Goal: Information Seeking & Learning: Find specific fact

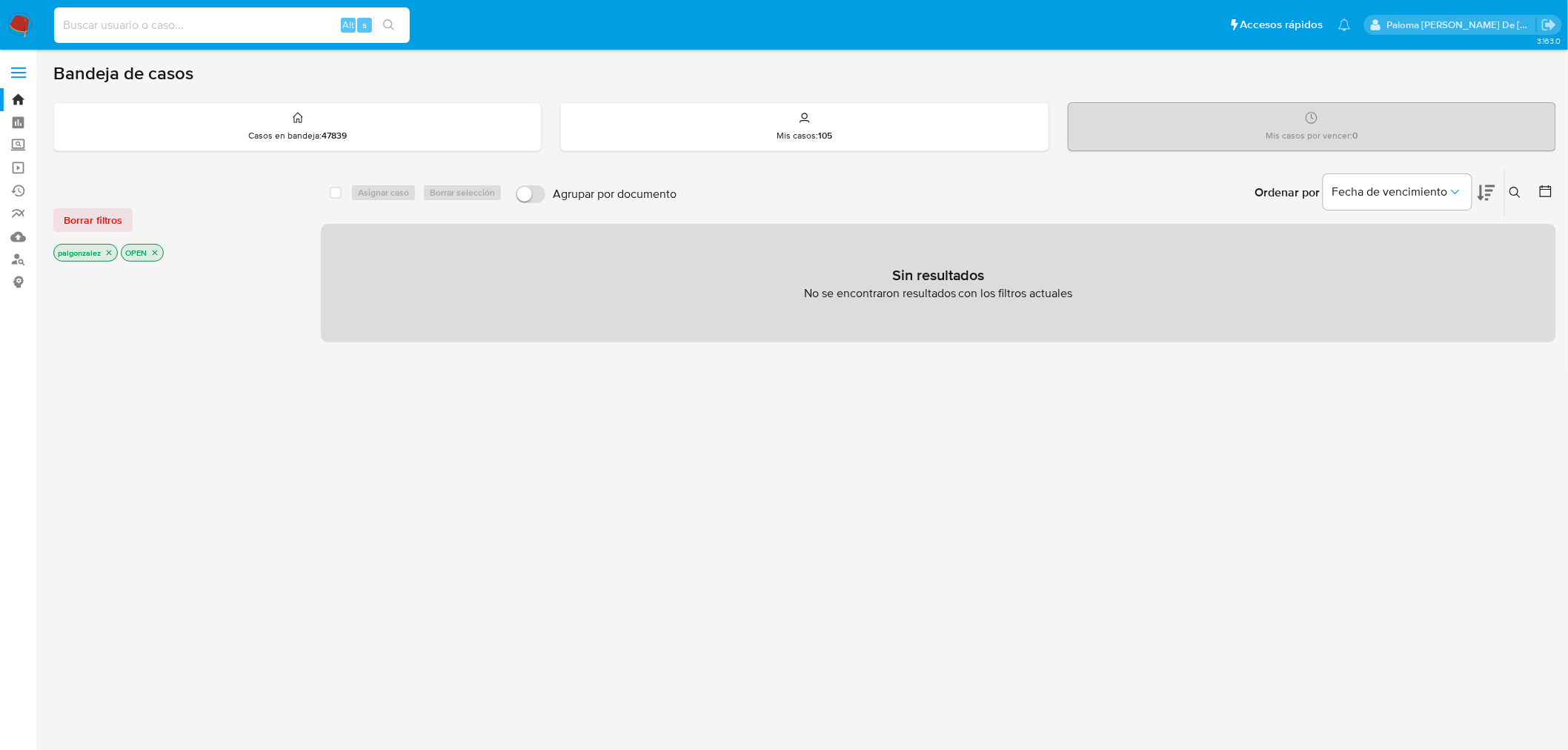
click at [254, 25] on input at bounding box center [232, 25] width 356 height 19
paste input "2470906933"
type input "2470906933"
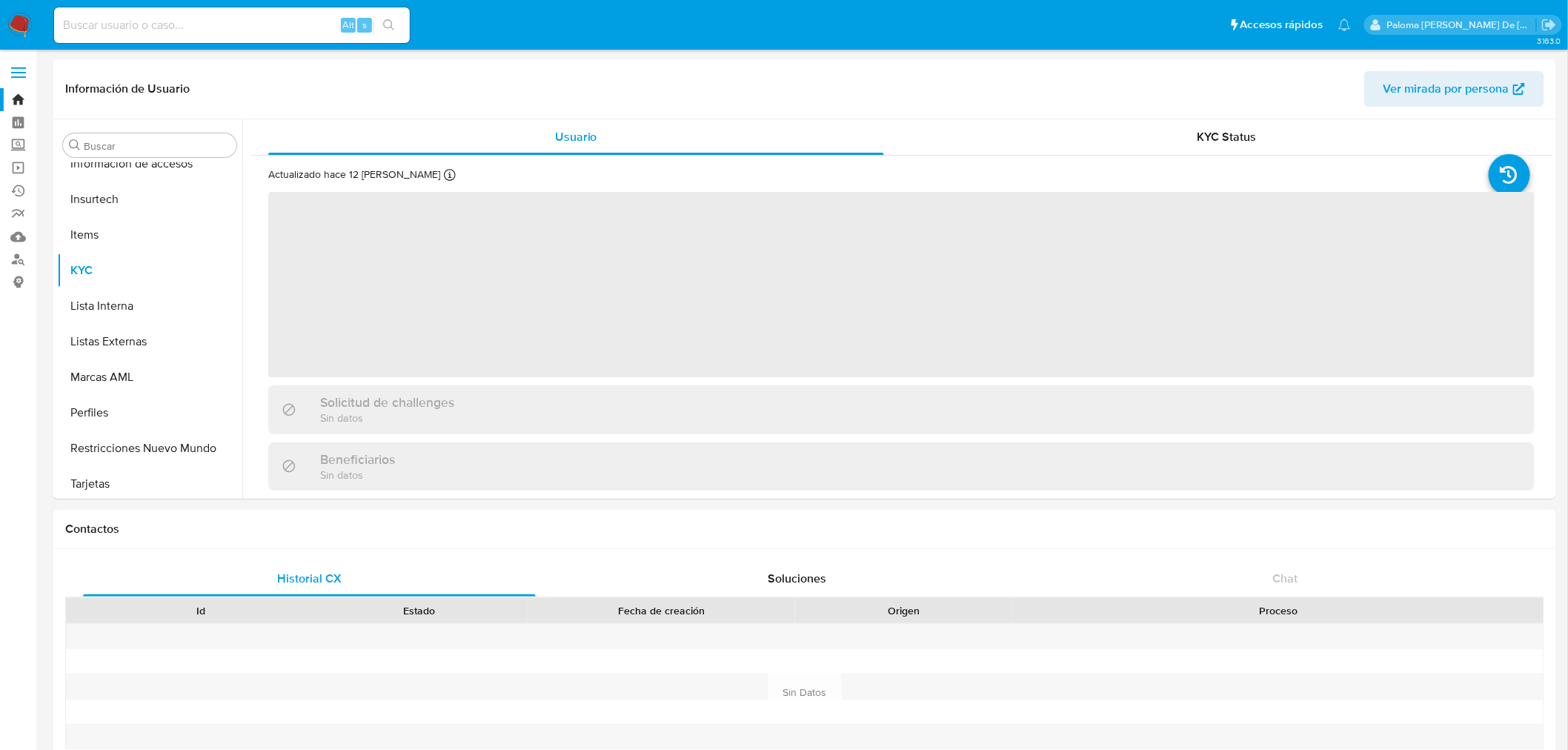
scroll to position [732, 0]
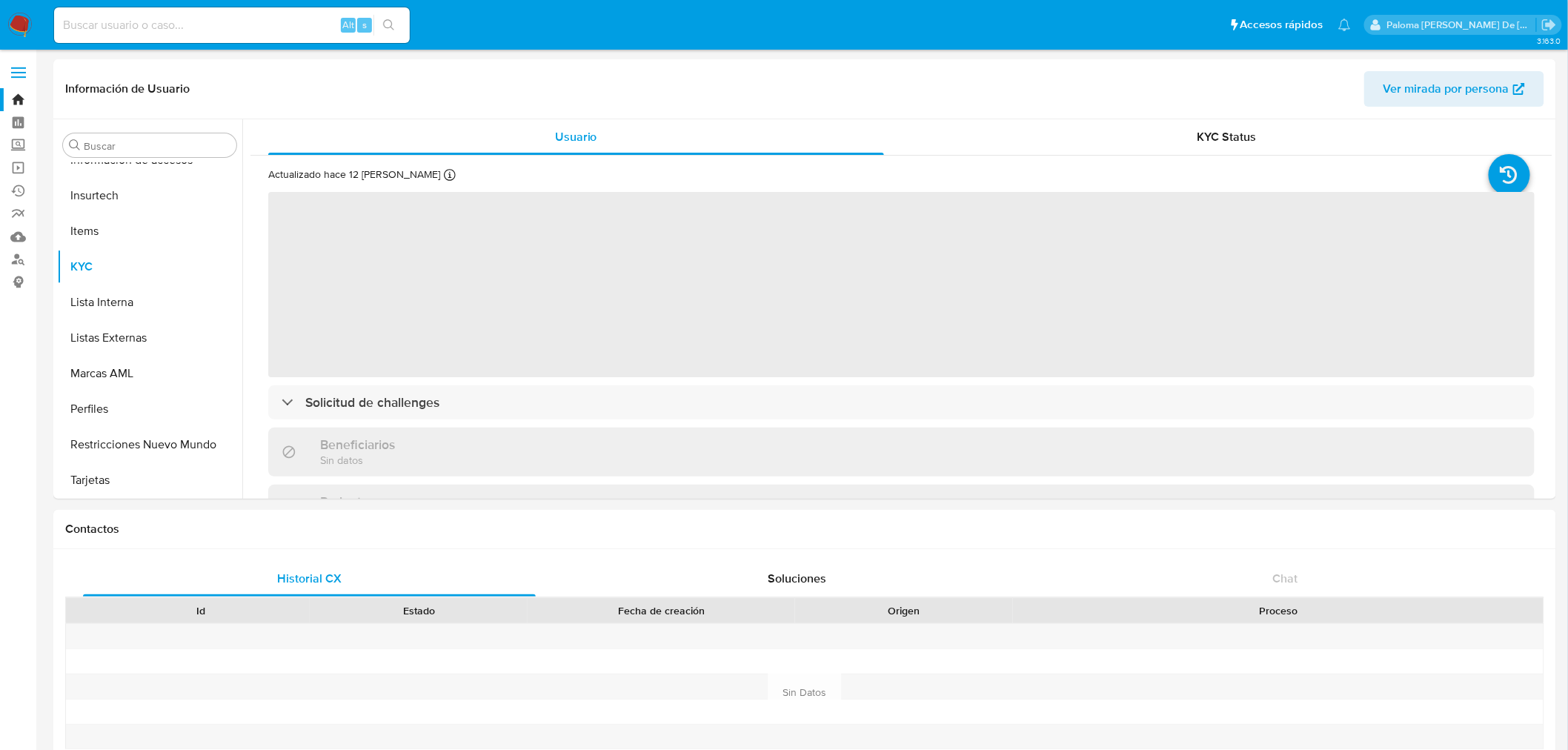
select select "10"
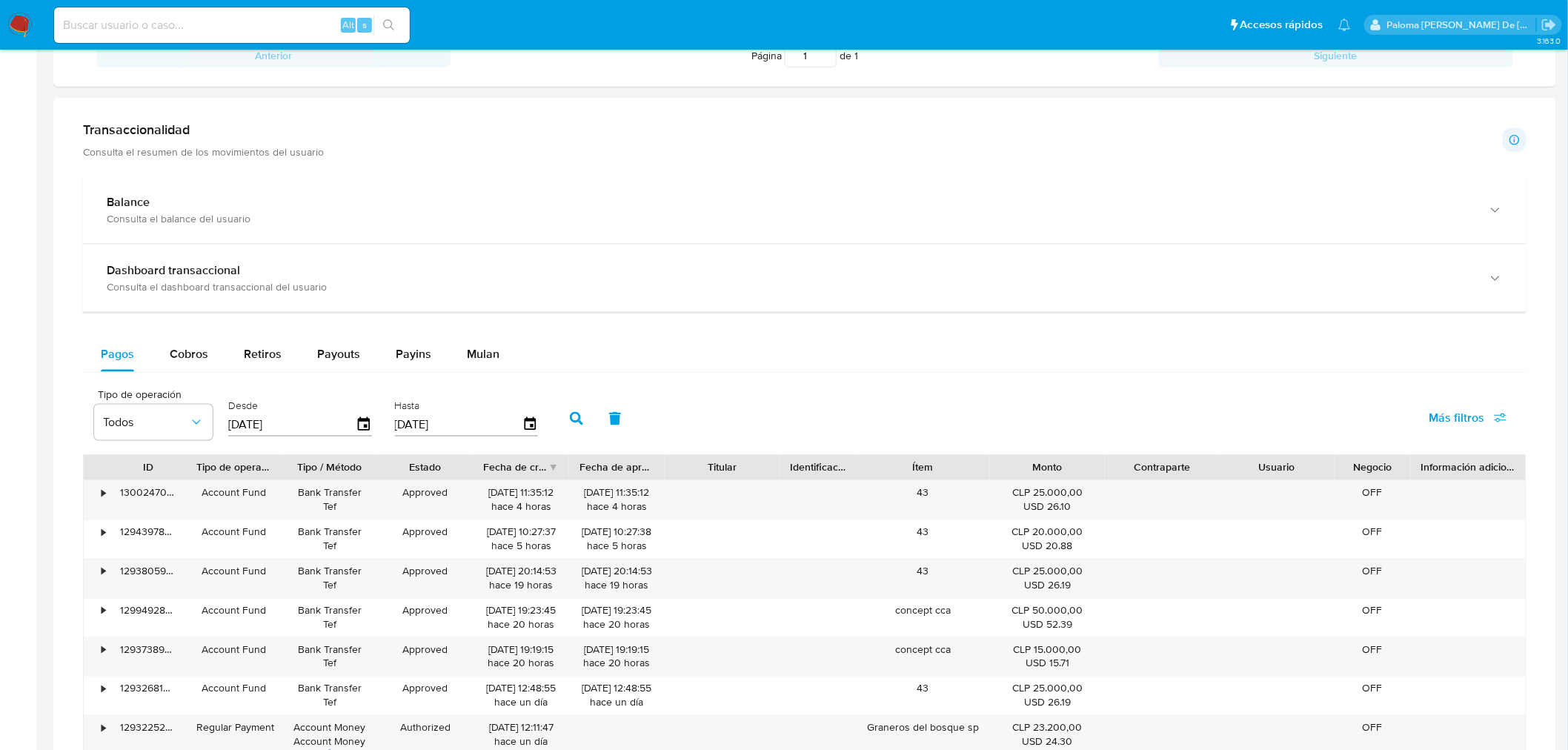
scroll to position [824, 0]
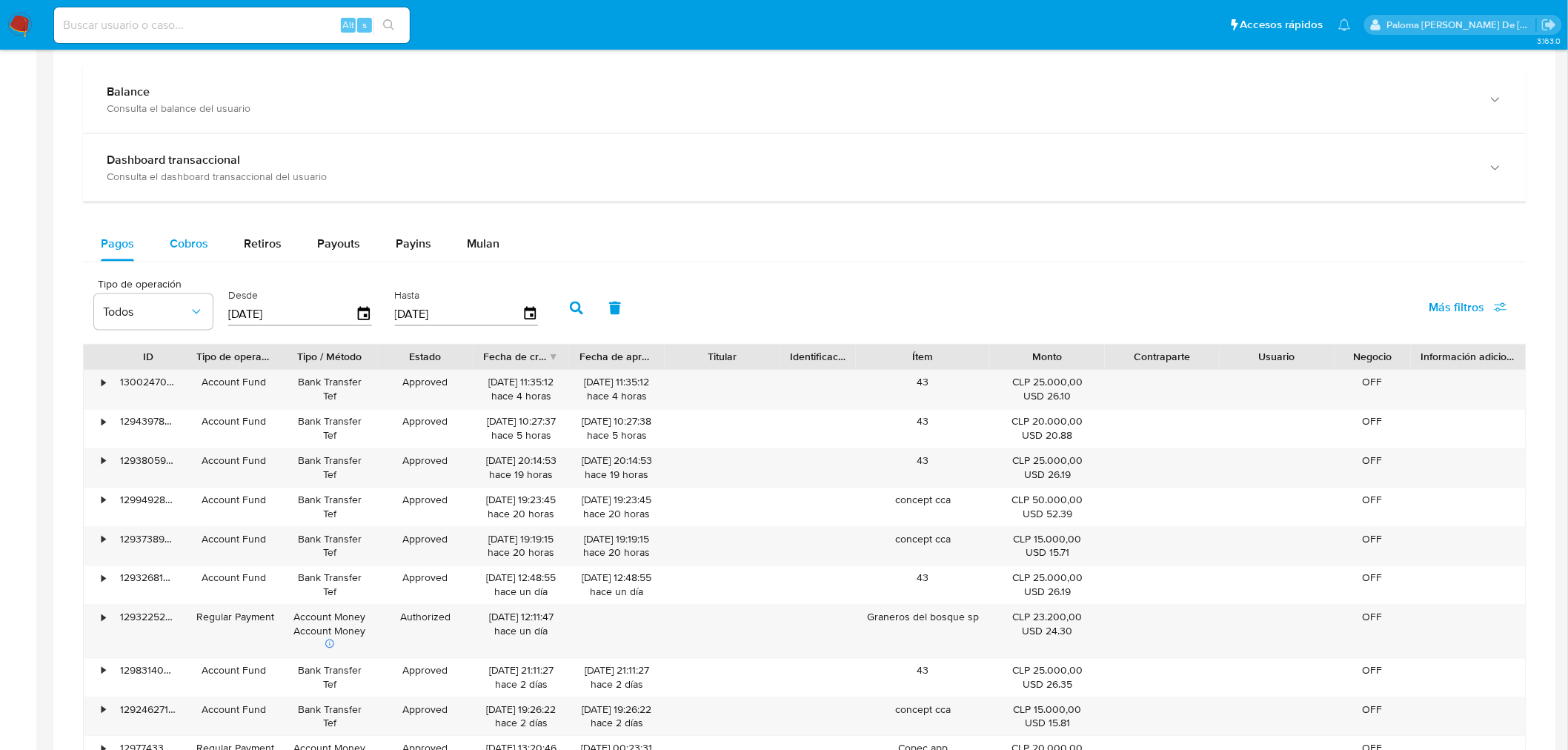
click at [188, 240] on span "Cobros" at bounding box center [189, 243] width 38 height 17
select select "10"
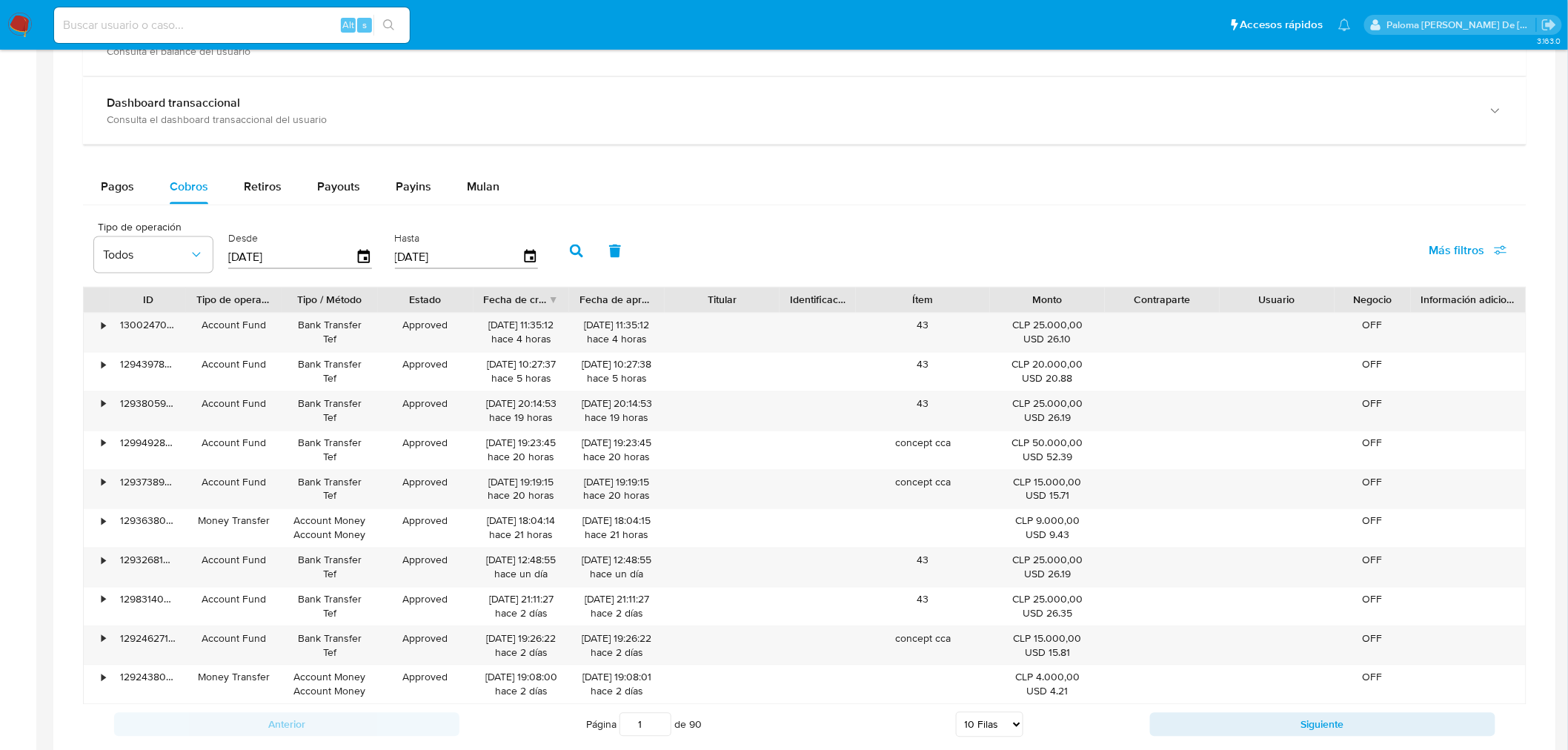
scroll to position [906, 0]
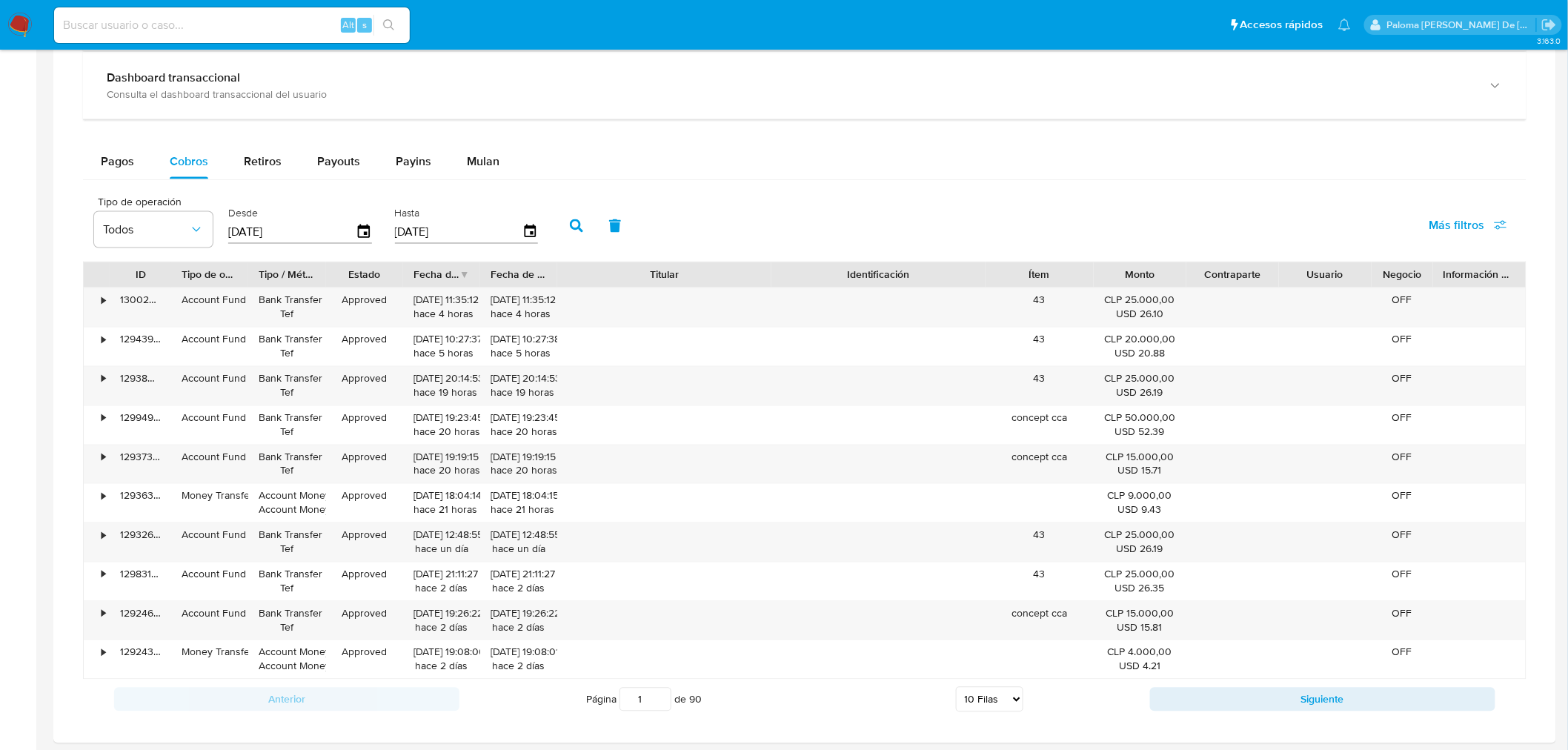
drag, startPoint x: 778, startPoint y: 274, endPoint x: 877, endPoint y: 279, distance: 99.1
click at [877, 279] on div "ID Tipo de operación Tipo / Método Estado Fecha de creación Fecha de aprobación…" at bounding box center [804, 275] width 1442 height 25
click at [1228, 702] on button "Siguiente" at bounding box center [1323, 699] width 345 height 24
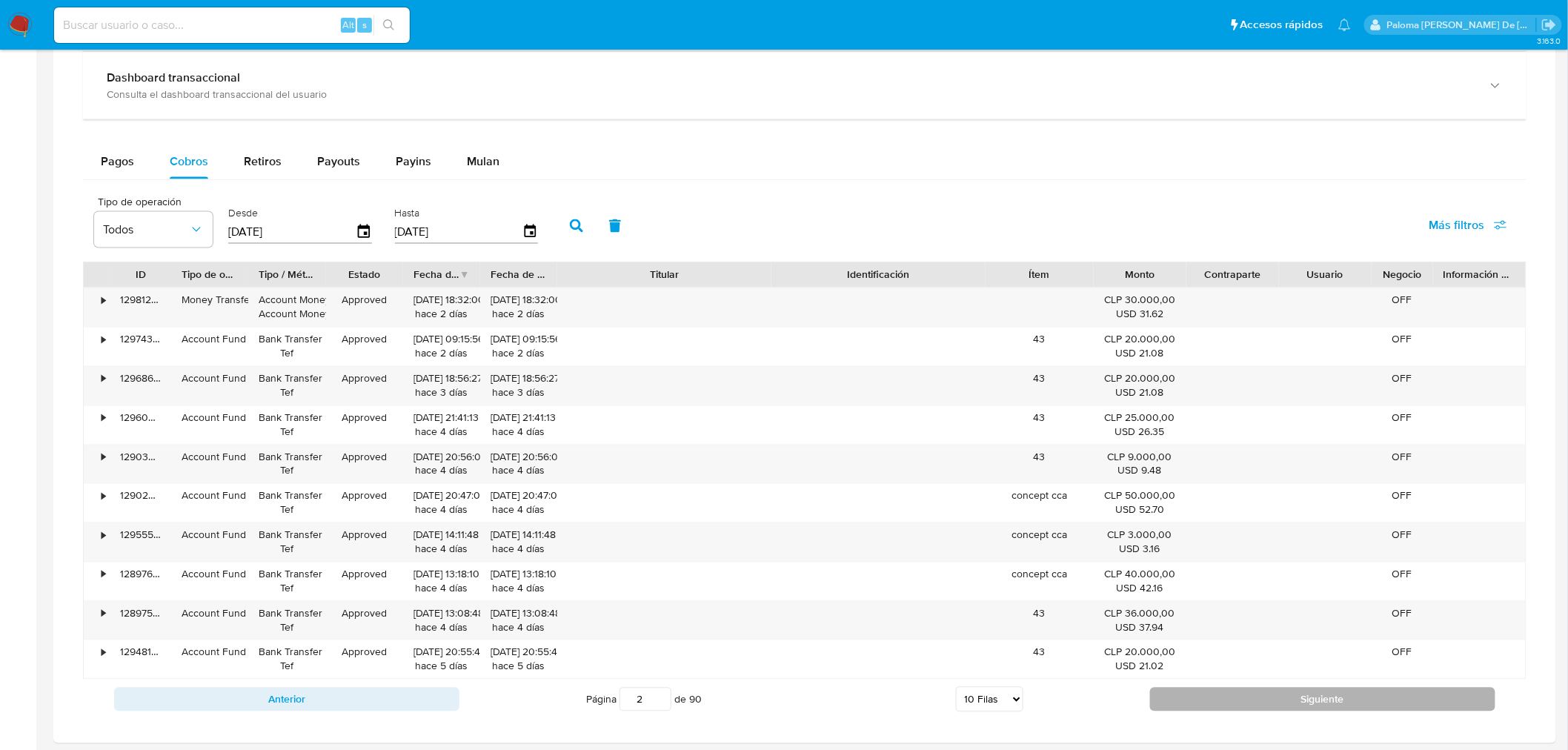
click at [1241, 705] on button "Siguiente" at bounding box center [1323, 699] width 345 height 24
click at [1211, 704] on button "Siguiente" at bounding box center [1323, 699] width 345 height 24
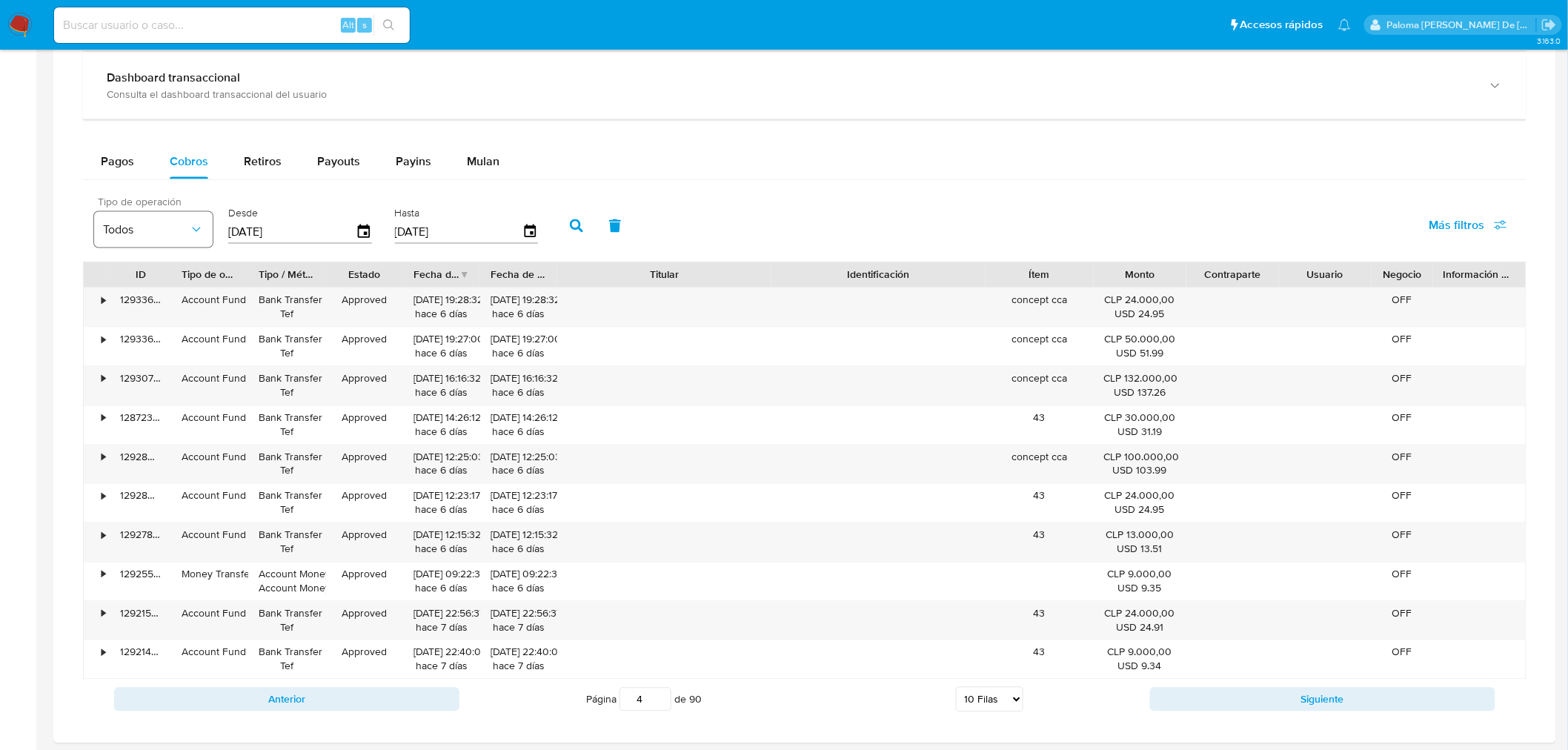
click at [161, 233] on span "Todos" at bounding box center [146, 230] width 86 height 15
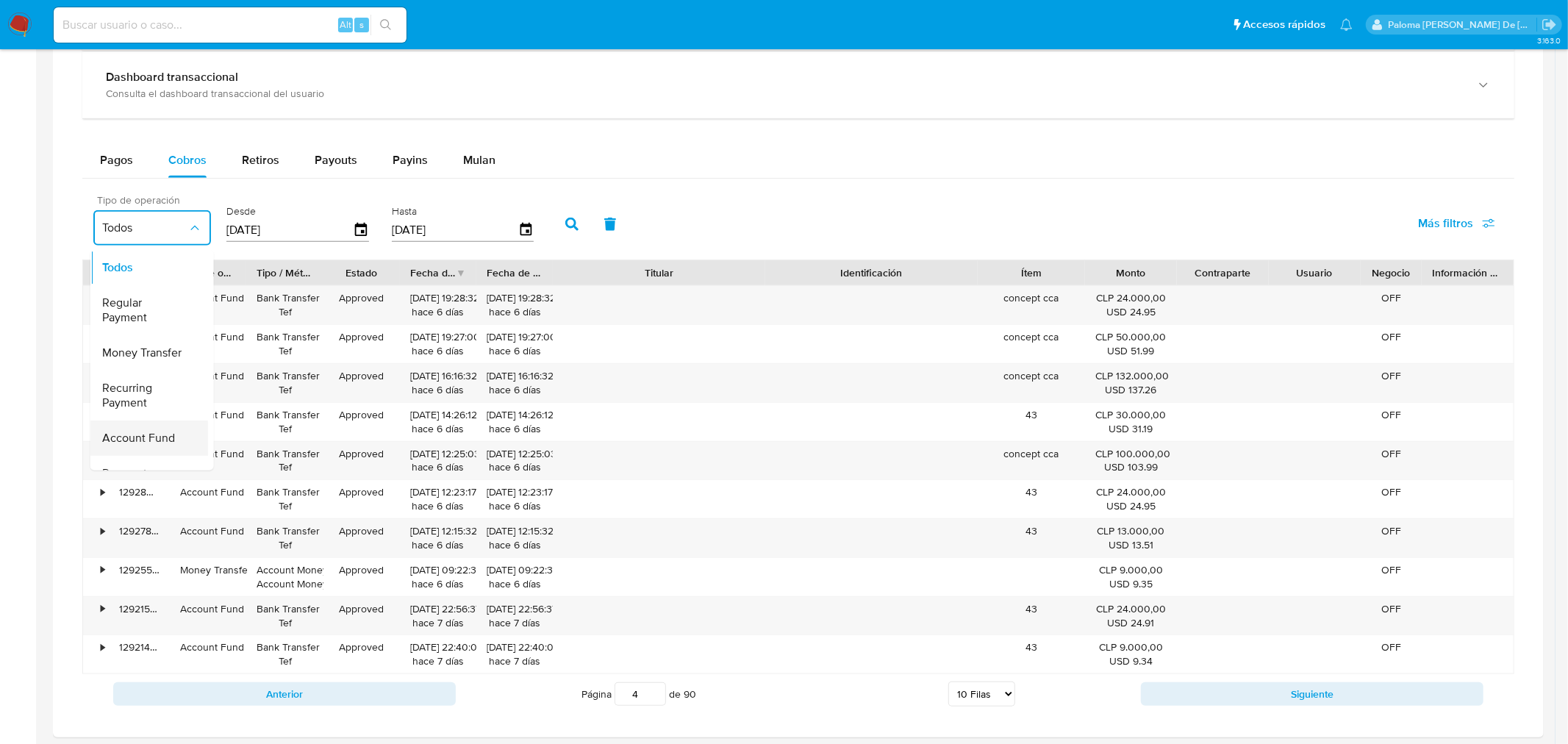
click at [142, 442] on span "Account Fund" at bounding box center [139, 438] width 73 height 14
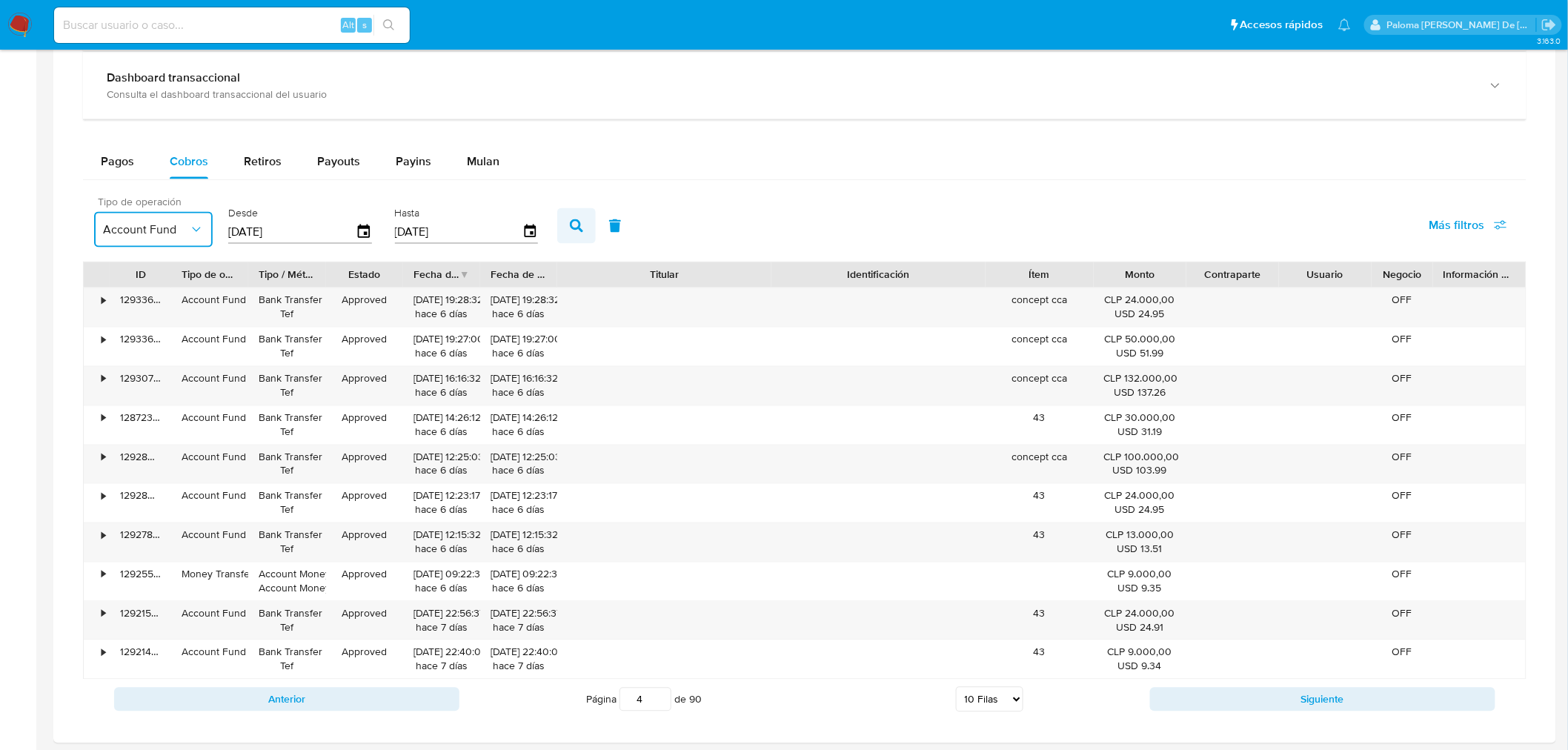
click at [557, 225] on button "button" at bounding box center [576, 226] width 38 height 35
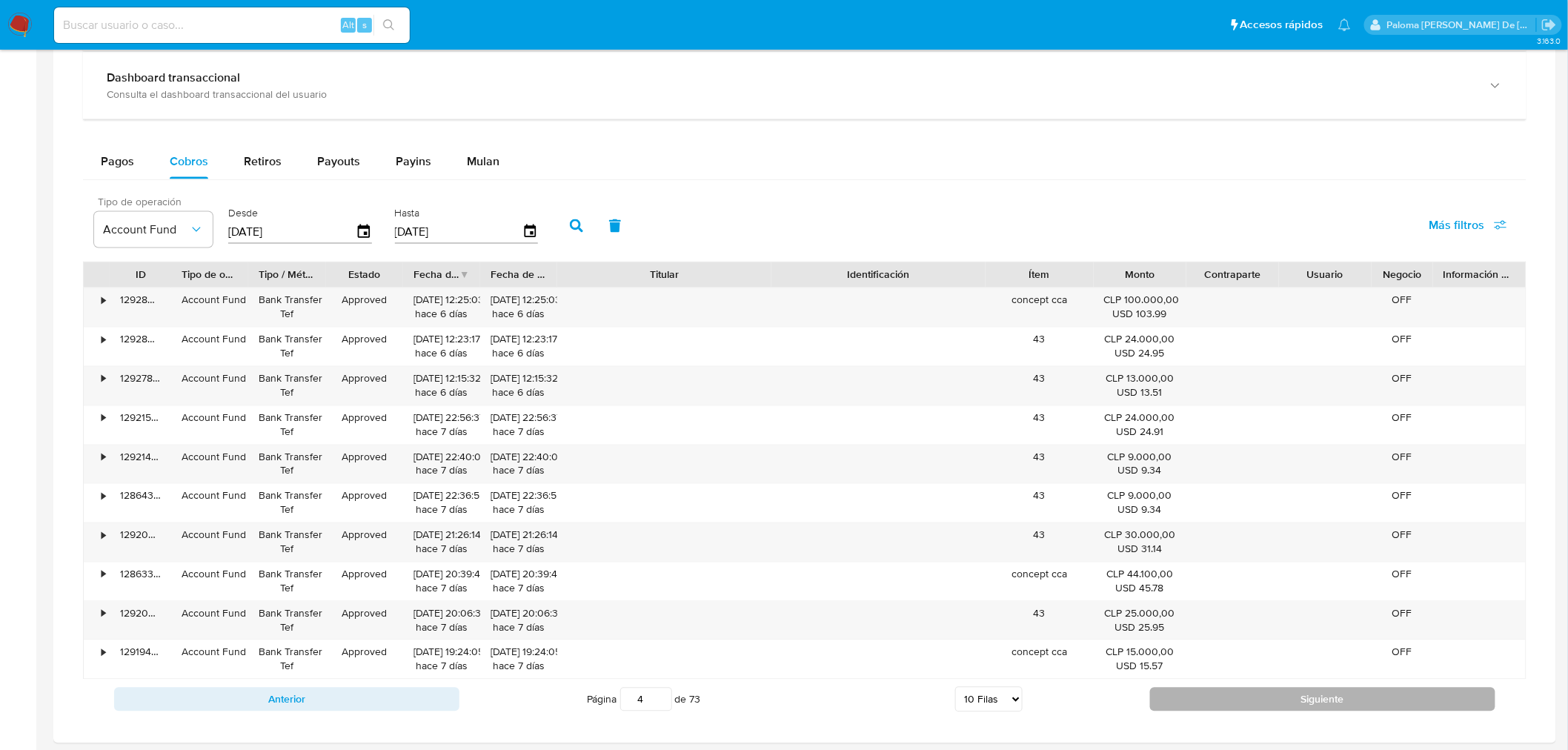
click at [1228, 705] on button "Siguiente" at bounding box center [1323, 699] width 345 height 24
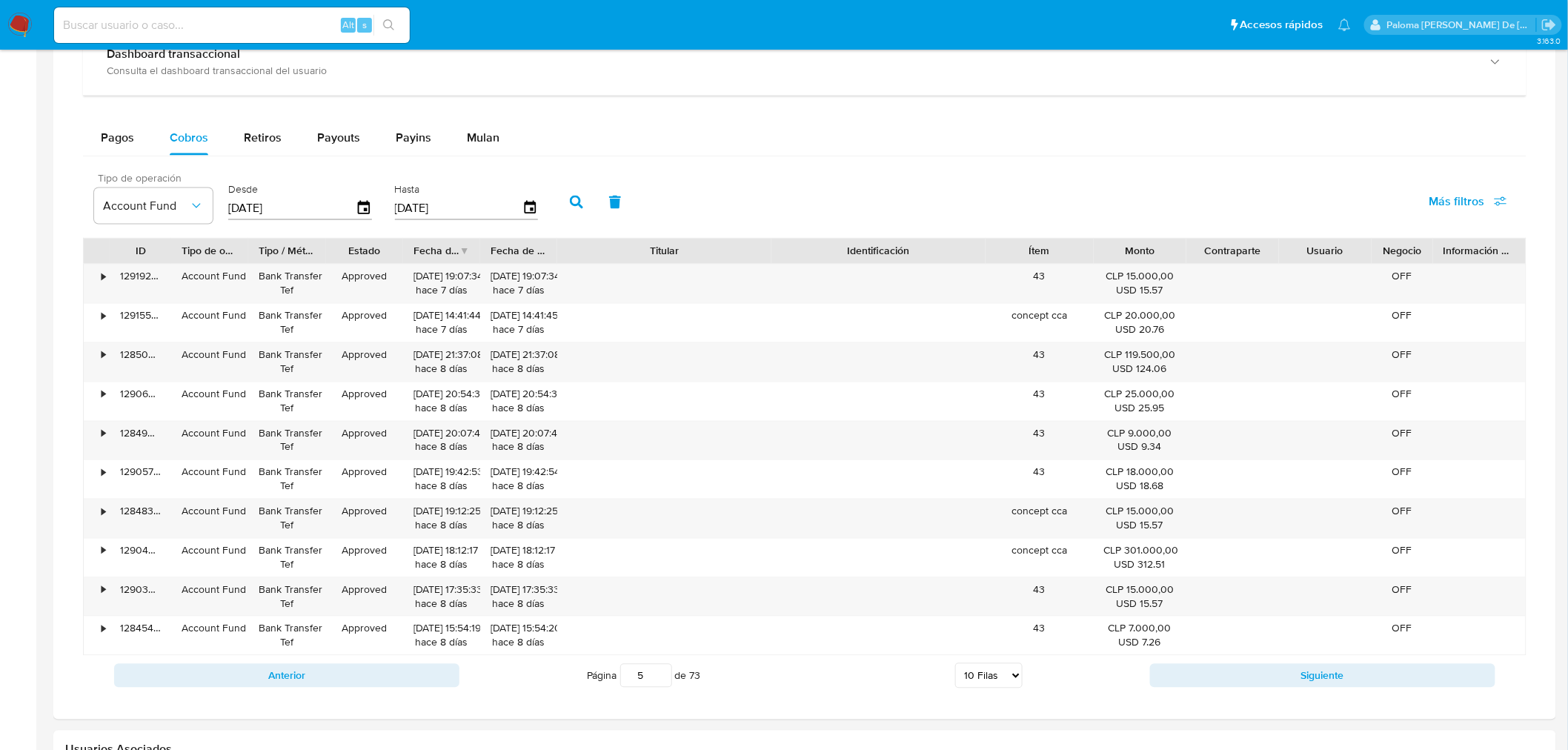
scroll to position [1016, 0]
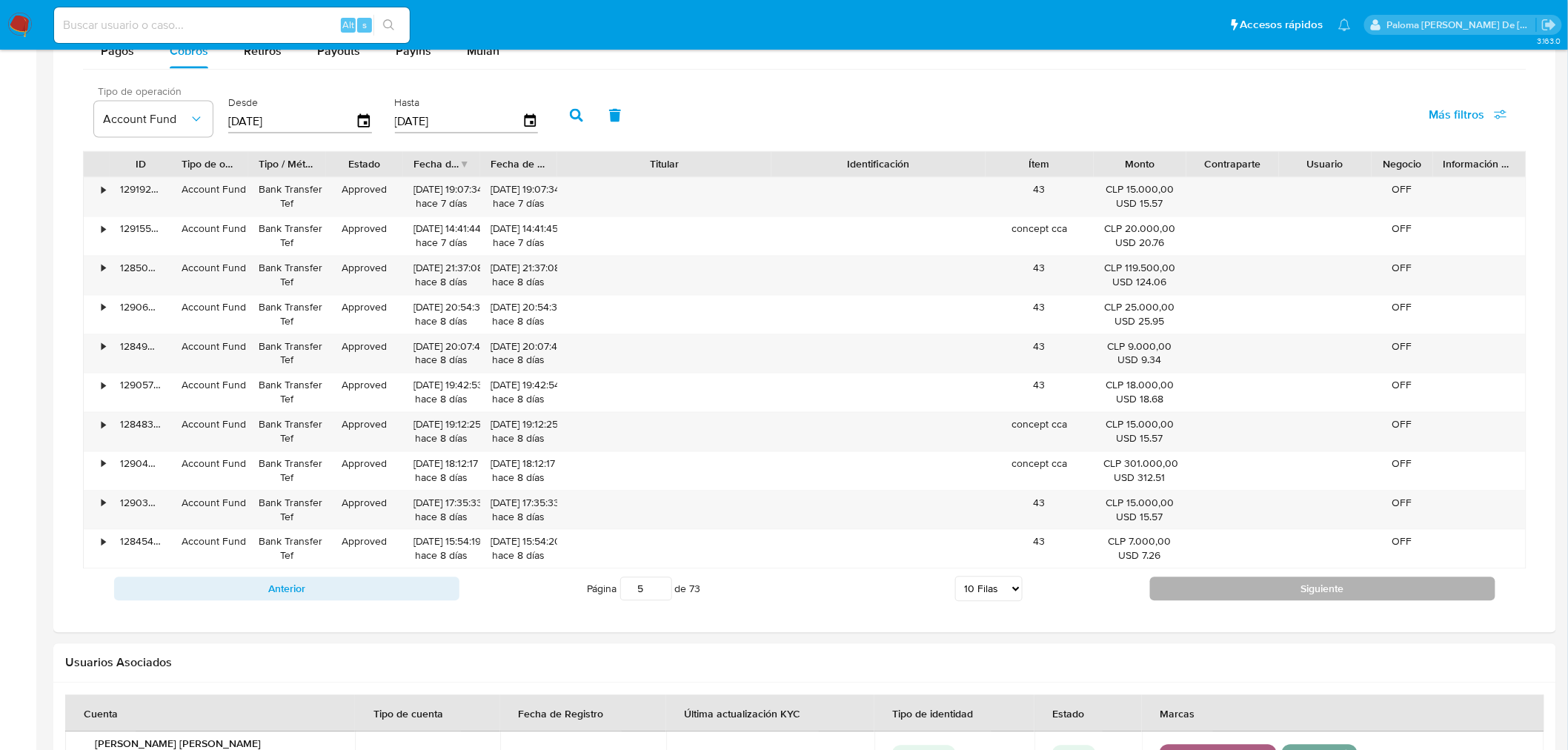
click at [1223, 586] on button "Siguiente" at bounding box center [1323, 589] width 345 height 24
click at [1203, 598] on button "Siguiente" at bounding box center [1323, 589] width 345 height 24
type input "7"
click at [148, 23] on input at bounding box center [232, 25] width 356 height 19
paste input "638117626"
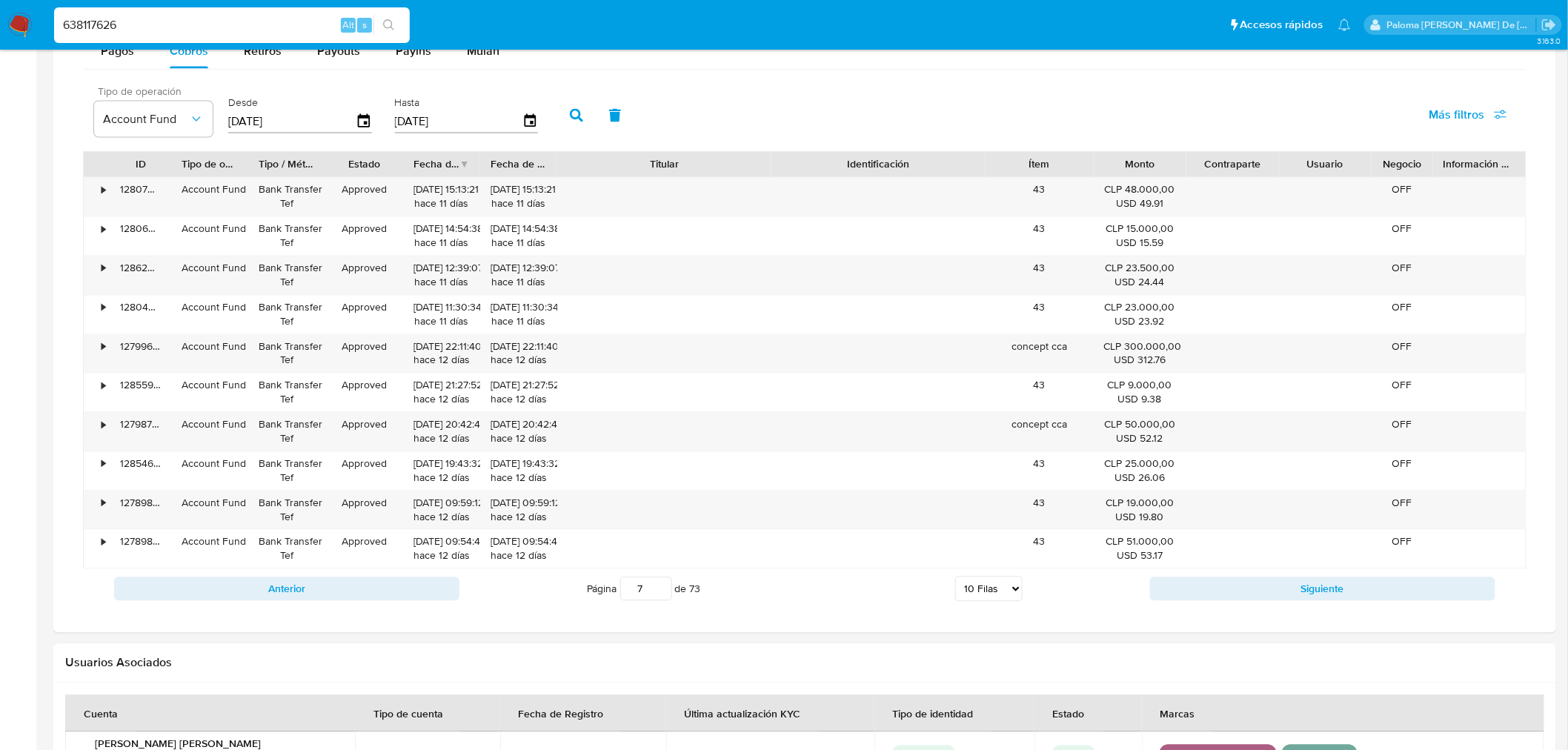
type input "638117626"
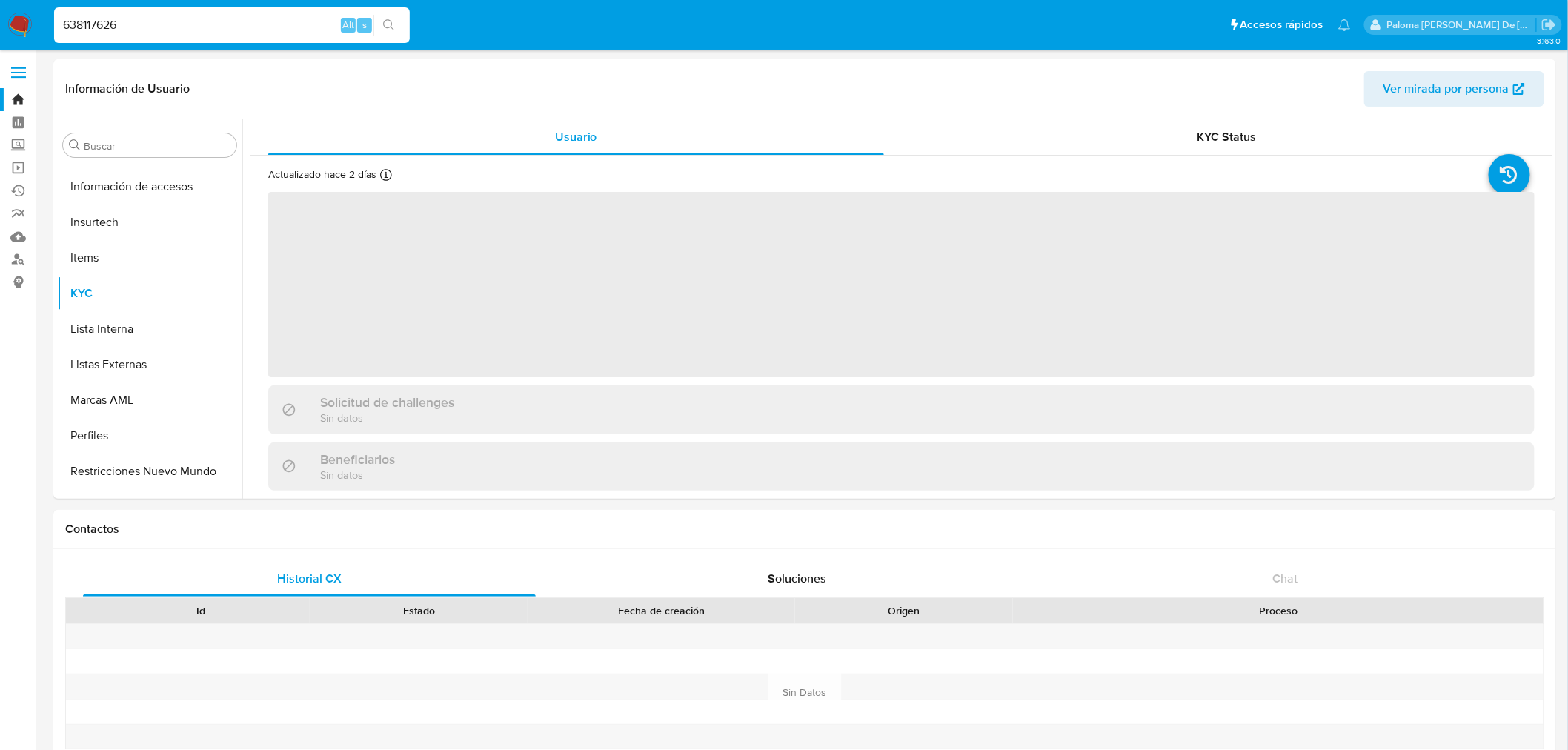
scroll to position [732, 0]
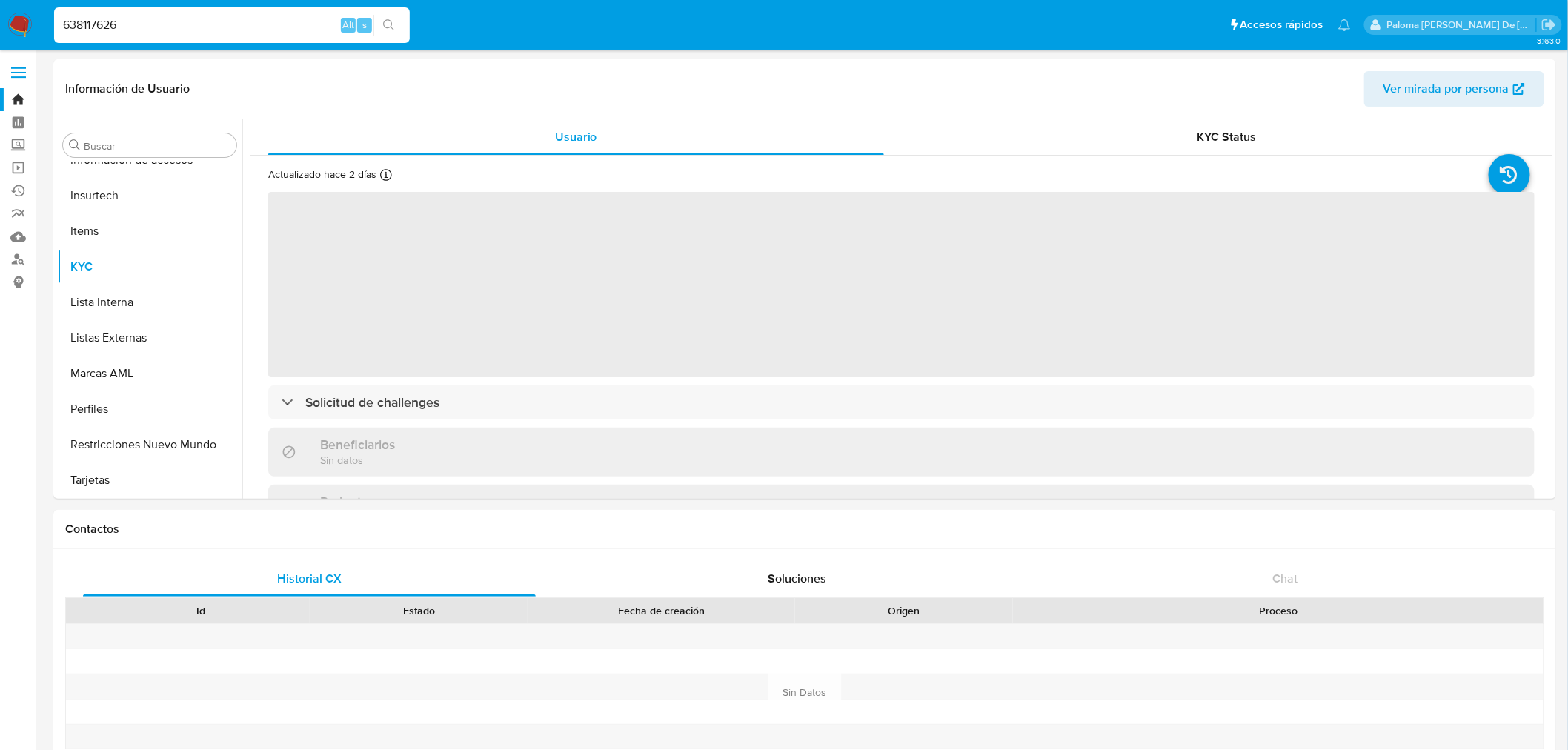
select select "10"
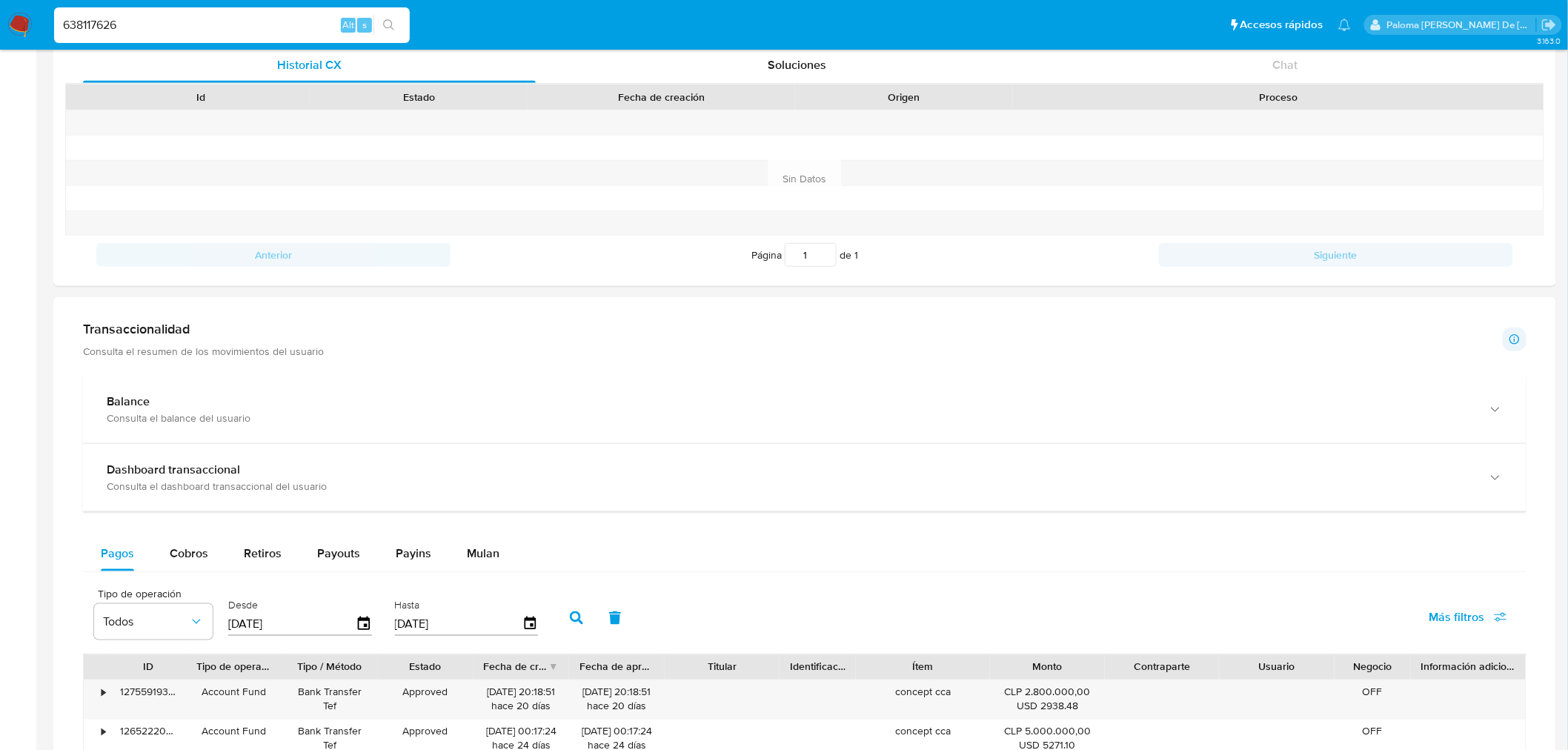
scroll to position [988, 0]
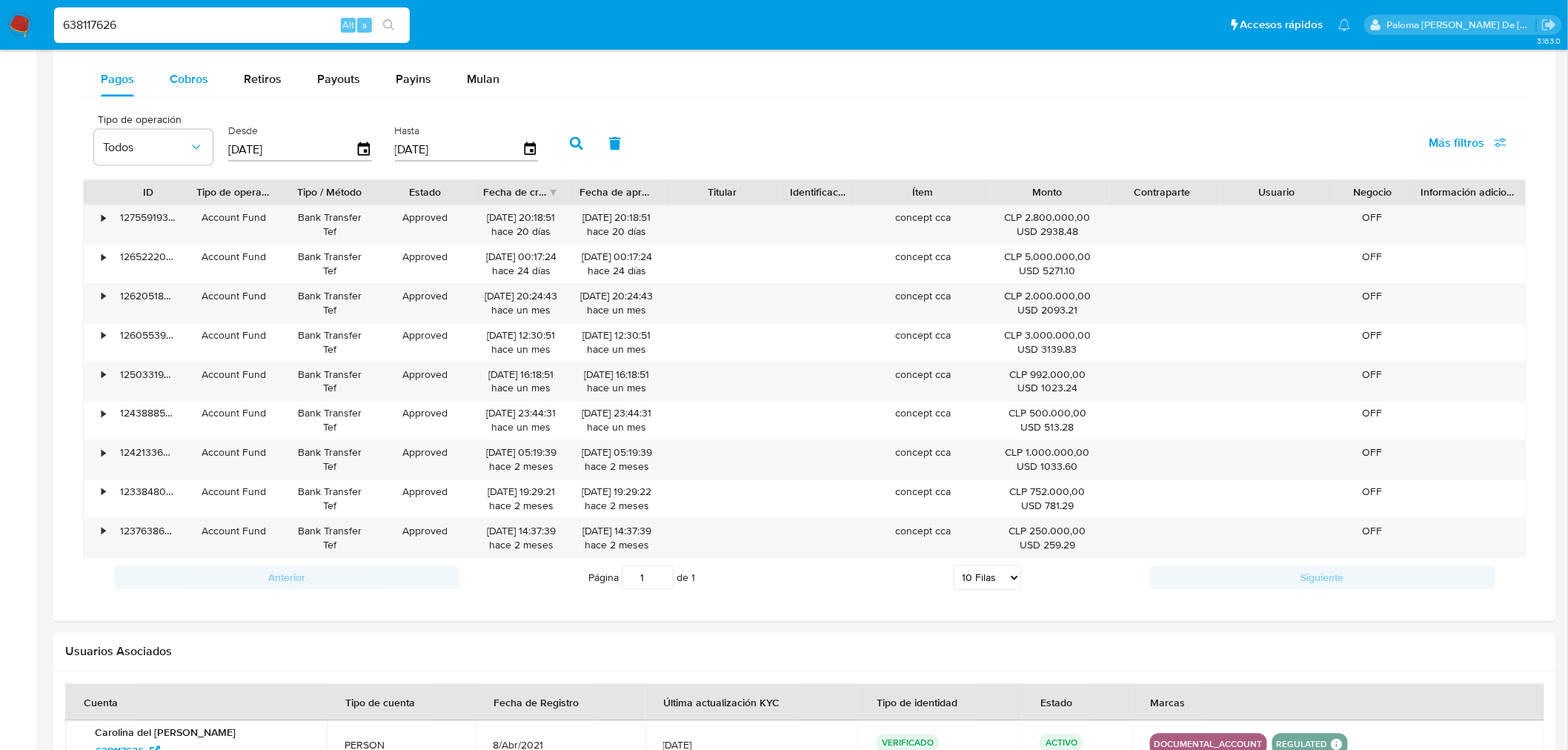
click at [187, 82] on span "Cobros" at bounding box center [189, 79] width 38 height 17
select select "10"
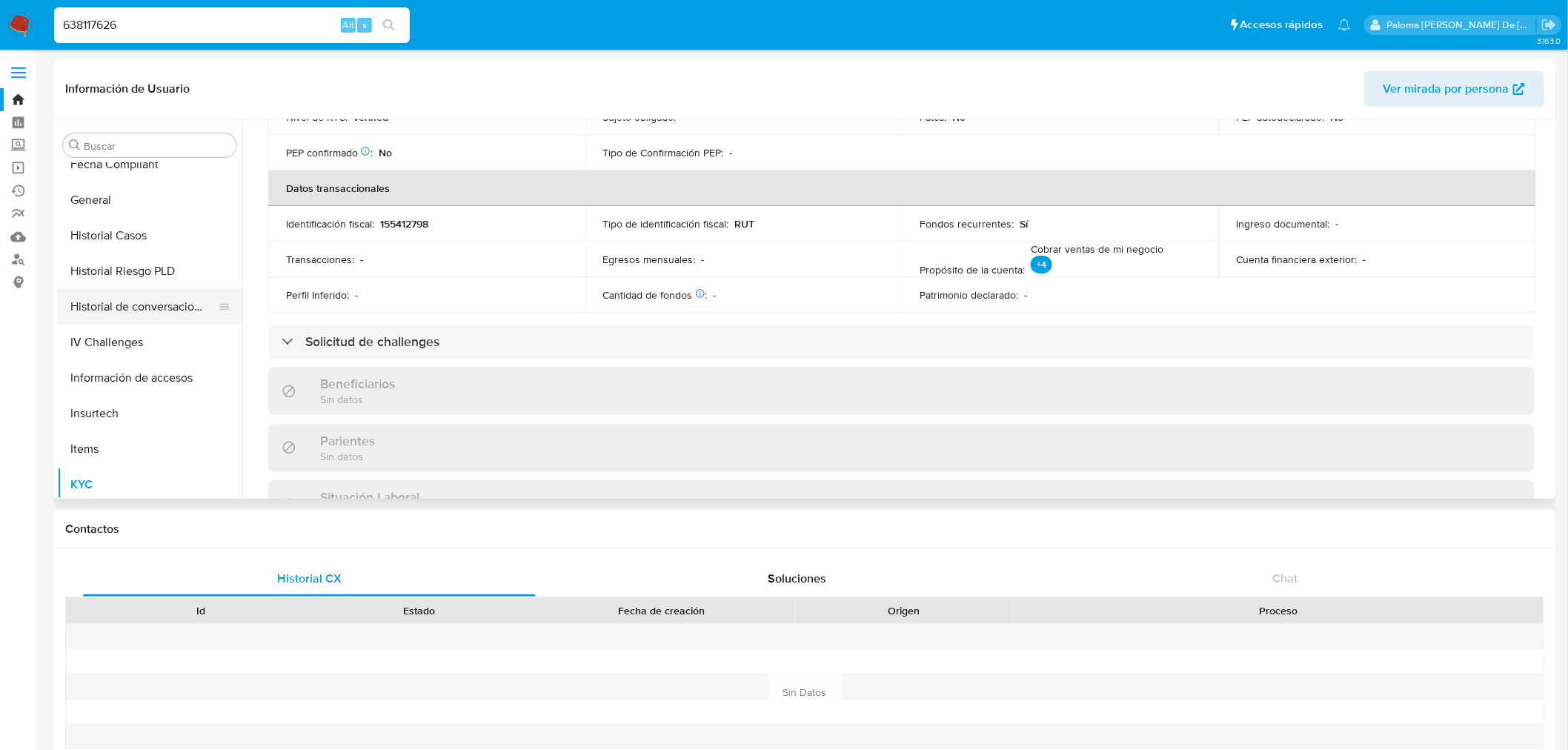
scroll to position [486, 0]
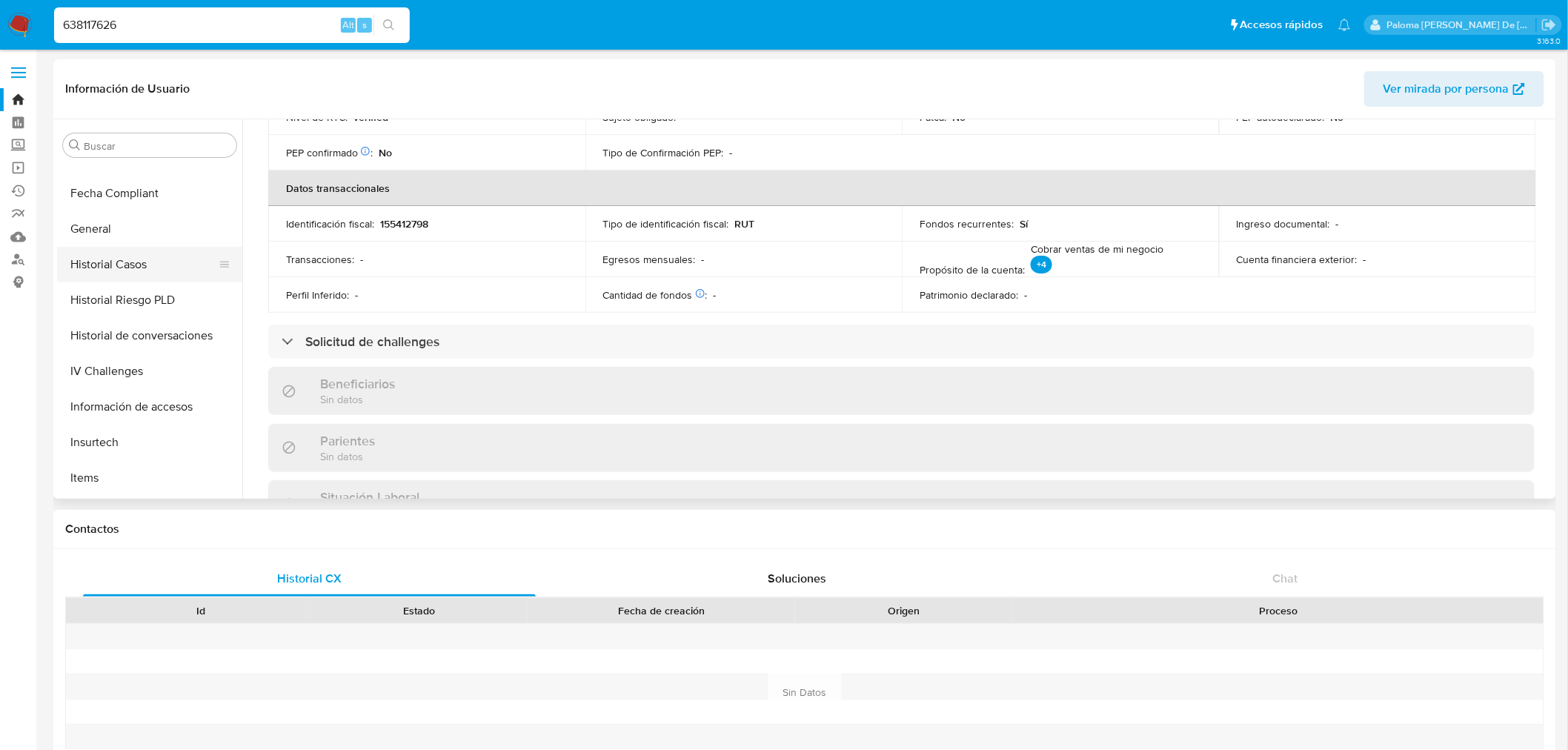
click at [137, 261] on button "Historial Casos" at bounding box center [144, 265] width 173 height 35
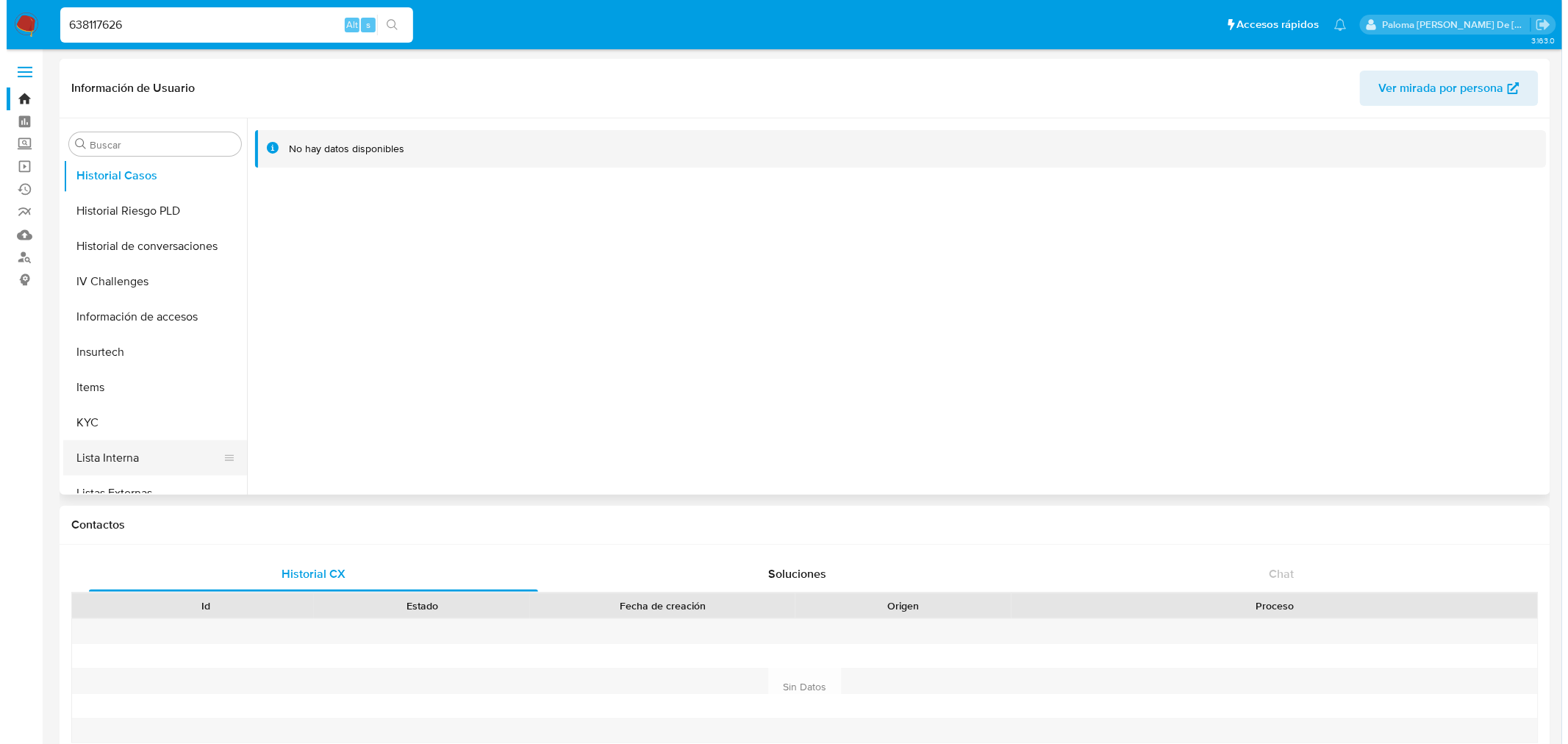
scroll to position [726, 0]
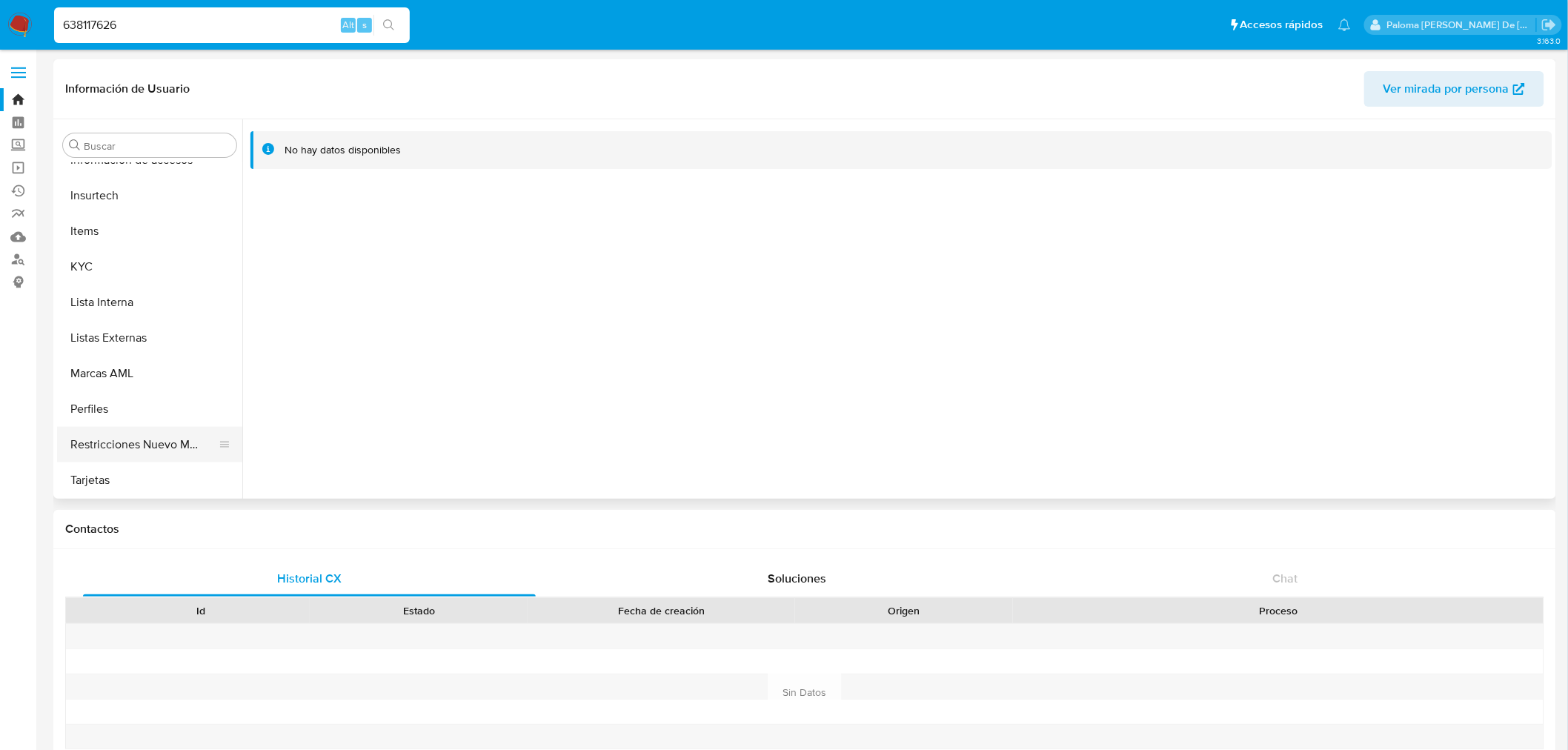
click at [140, 434] on button "Restricciones Nuevo Mundo" at bounding box center [144, 444] width 173 height 35
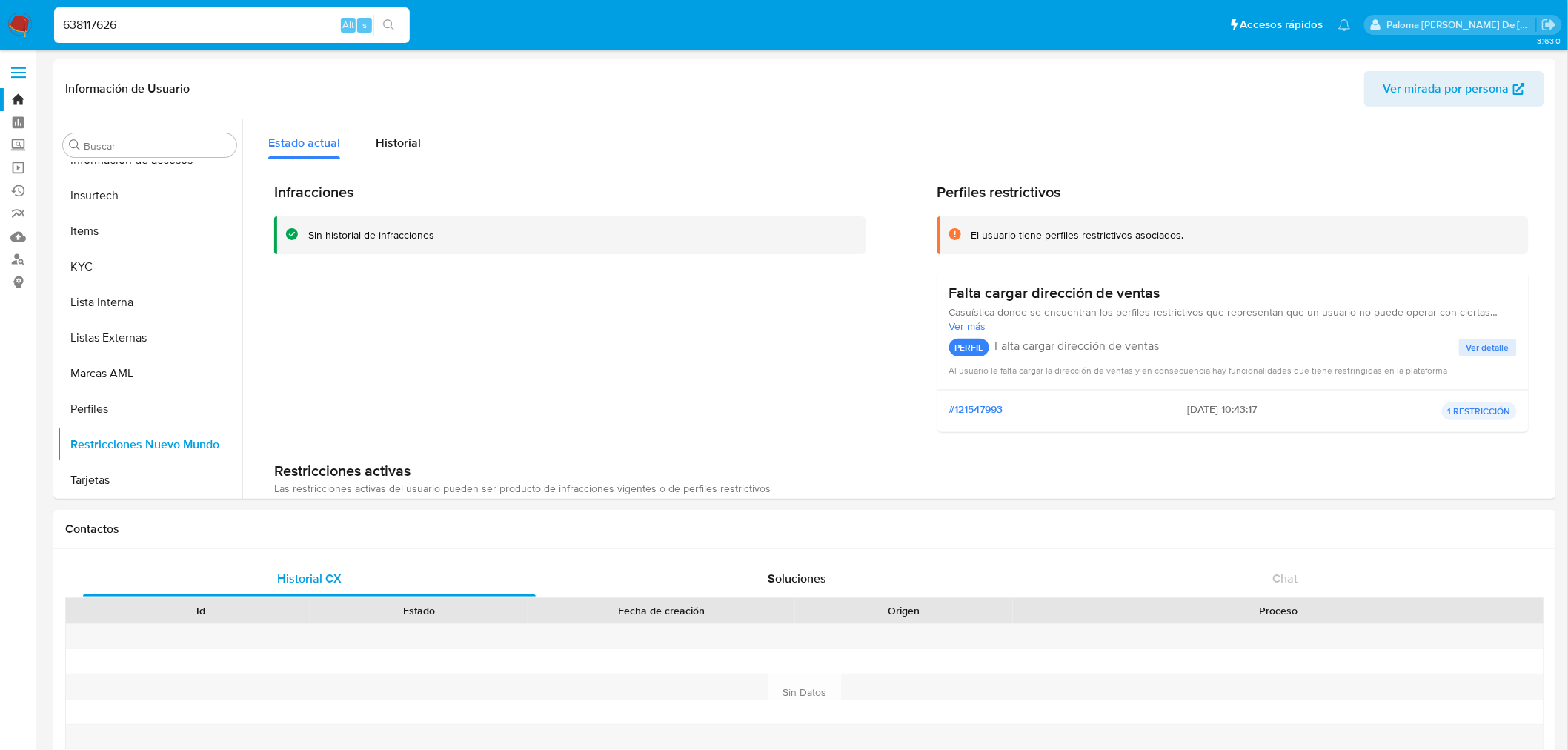
drag, startPoint x: 73, startPoint y: 25, endPoint x: -21, endPoint y: 34, distance: 94.4
paste input "134187273"
type input "134187273"
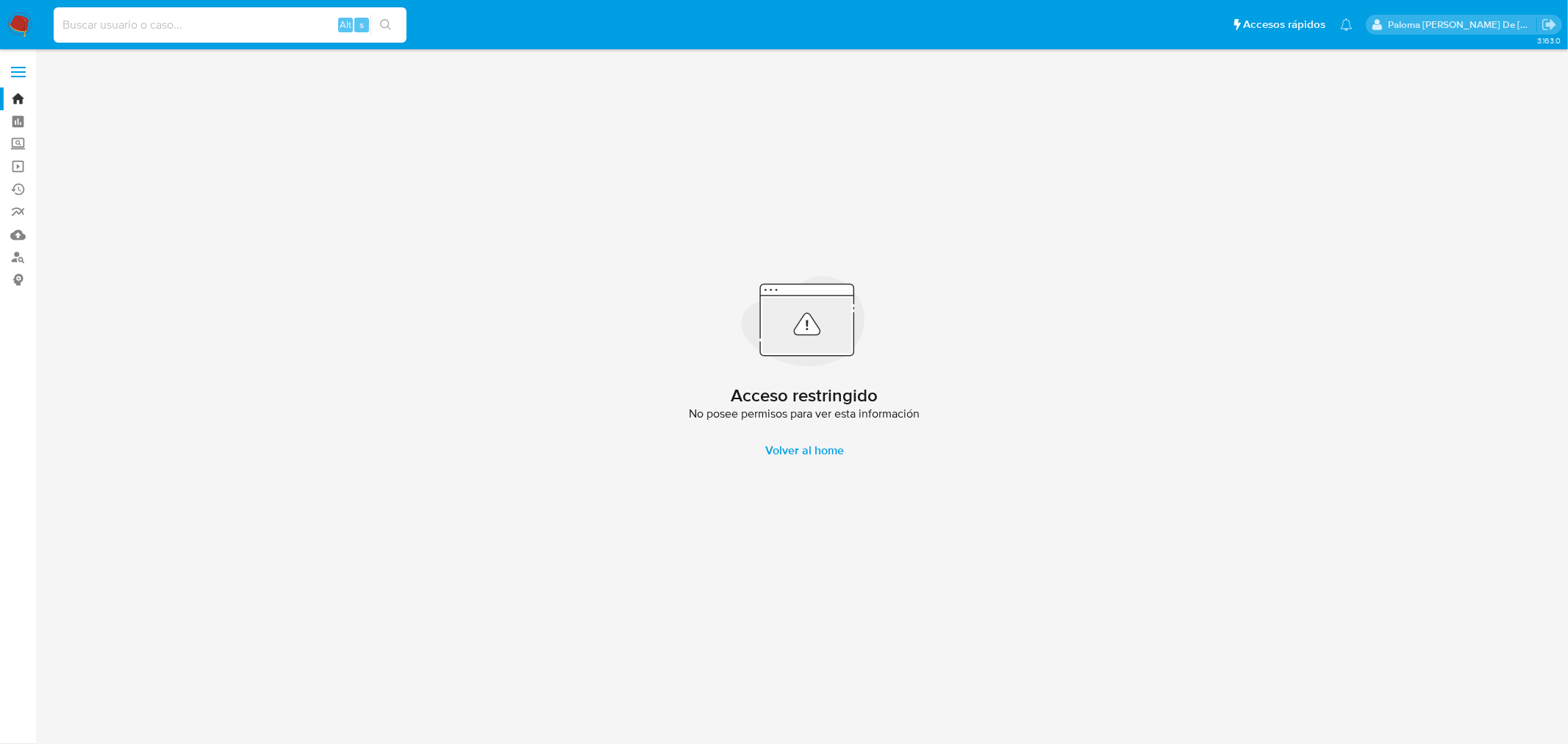
click at [234, 25] on input at bounding box center [230, 24] width 353 height 19
paste input "134187273"
type input "134187273"
click at [167, 15] on input "134187273" at bounding box center [230, 24] width 353 height 19
click at [377, 19] on button "search-icon" at bounding box center [386, 24] width 30 height 21
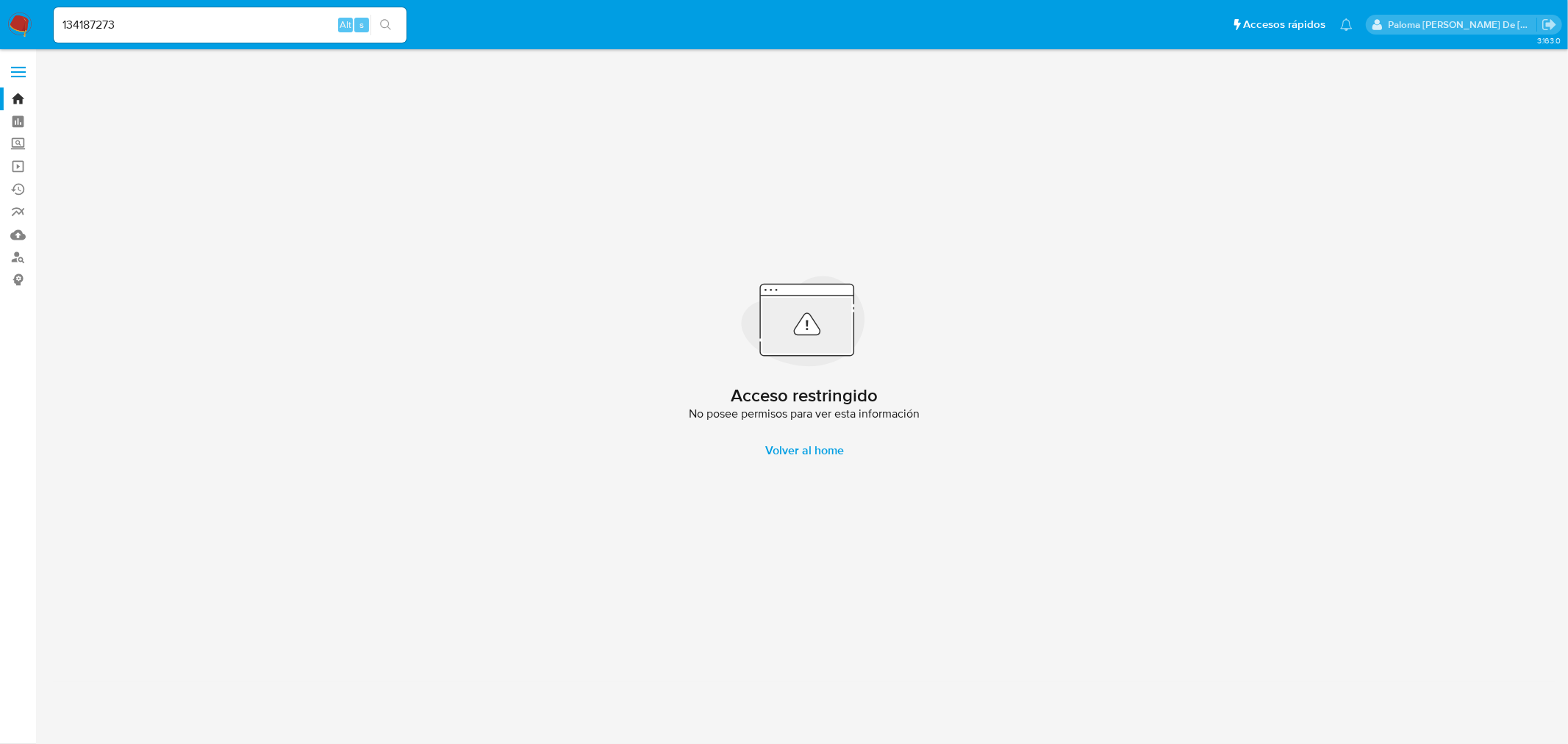
drag, startPoint x: 127, startPoint y: 38, endPoint x: 129, endPoint y: 25, distance: 13.2
click at [127, 37] on div "134187273 Alt s" at bounding box center [230, 25] width 353 height 35
click at [129, 25] on input "134187273" at bounding box center [230, 24] width 353 height 19
click at [64, 22] on input "134187273" at bounding box center [230, 24] width 353 height 19
drag, startPoint x: 127, startPoint y: 21, endPoint x: -25, endPoint y: 30, distance: 152.3
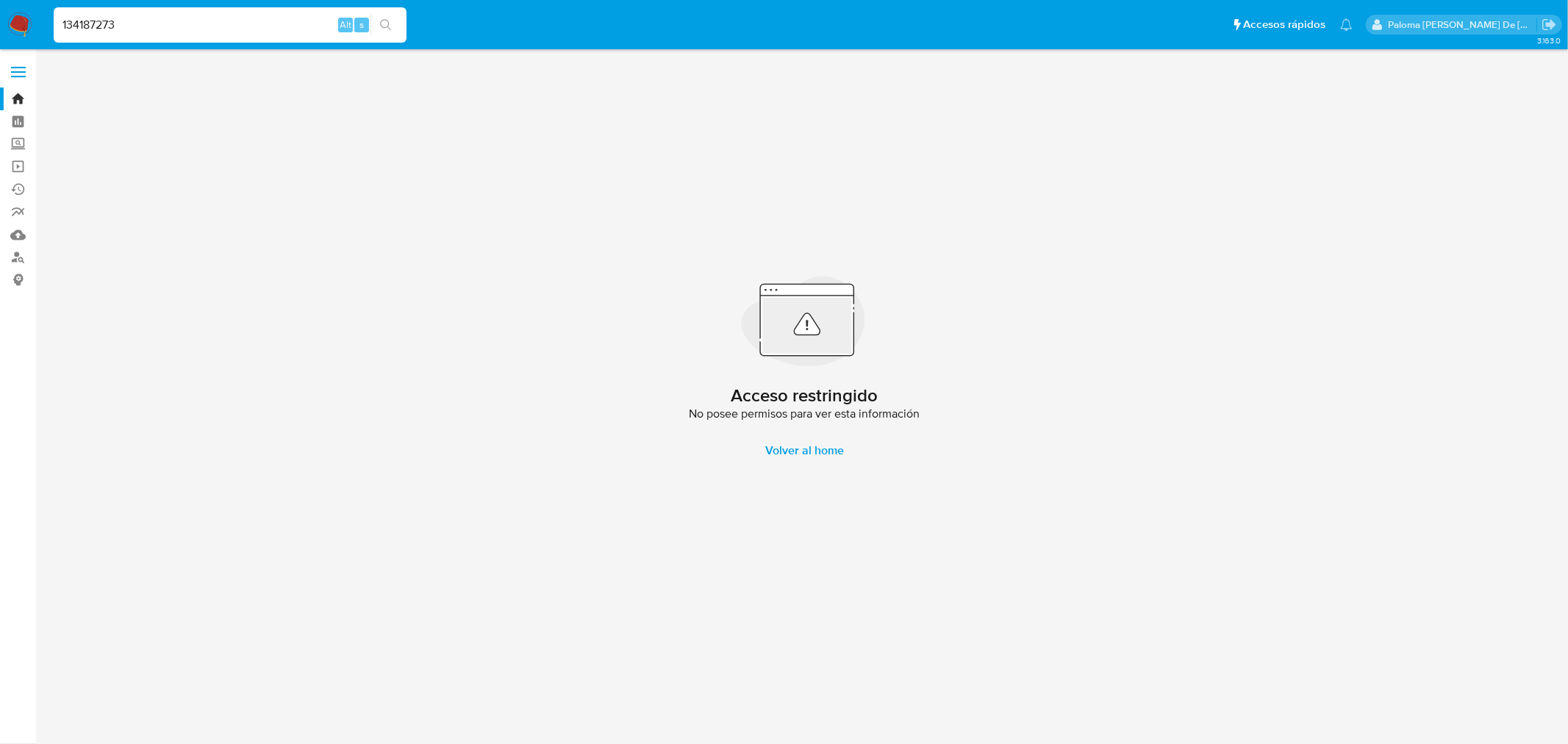
click at [0, 30] on html "Pausado Ver notificaciones 134187273 Alt s Accesos rápidos Presiona las siguien…" at bounding box center [784, 372] width 1568 height 744
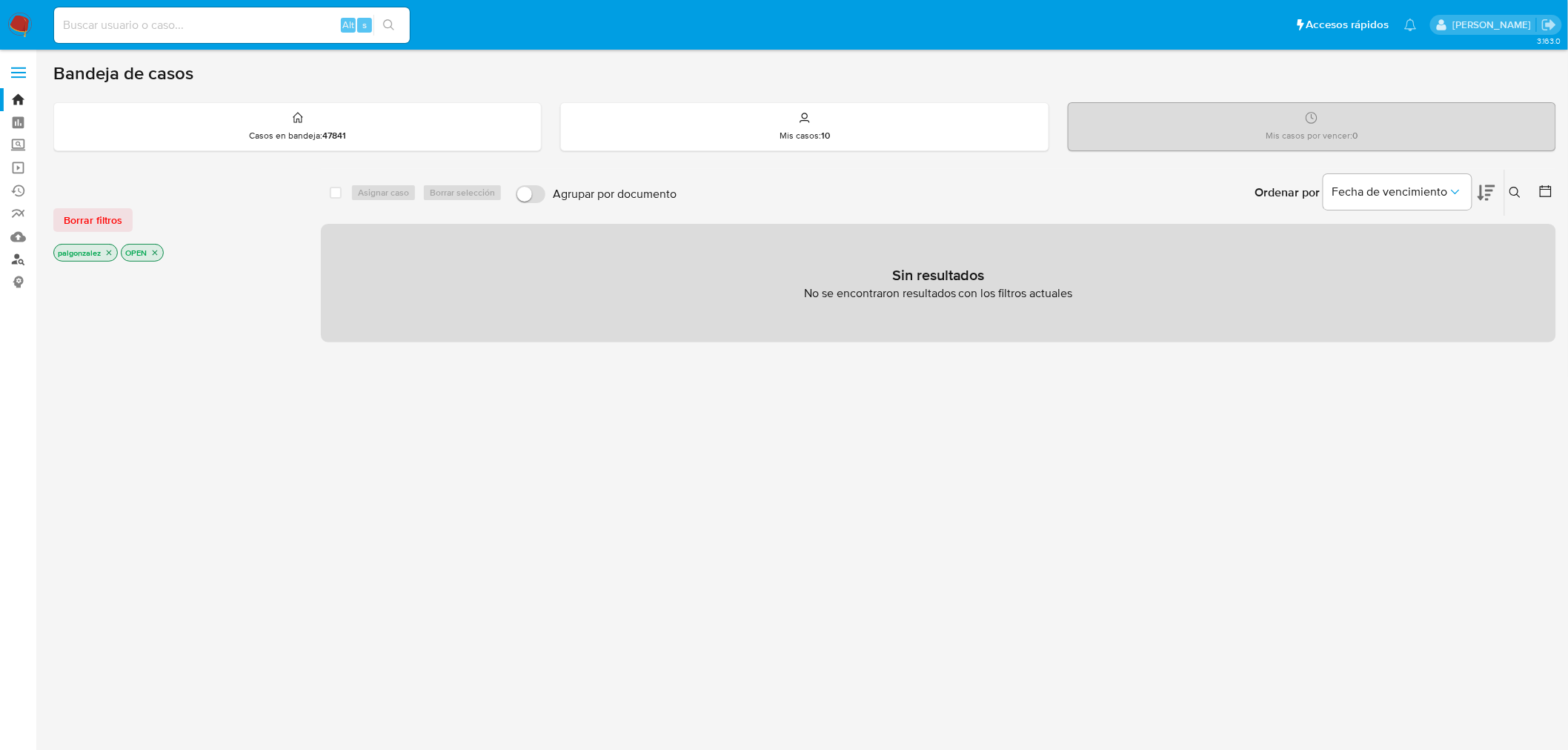
click at [22, 262] on link "Buscador de personas" at bounding box center [88, 259] width 177 height 23
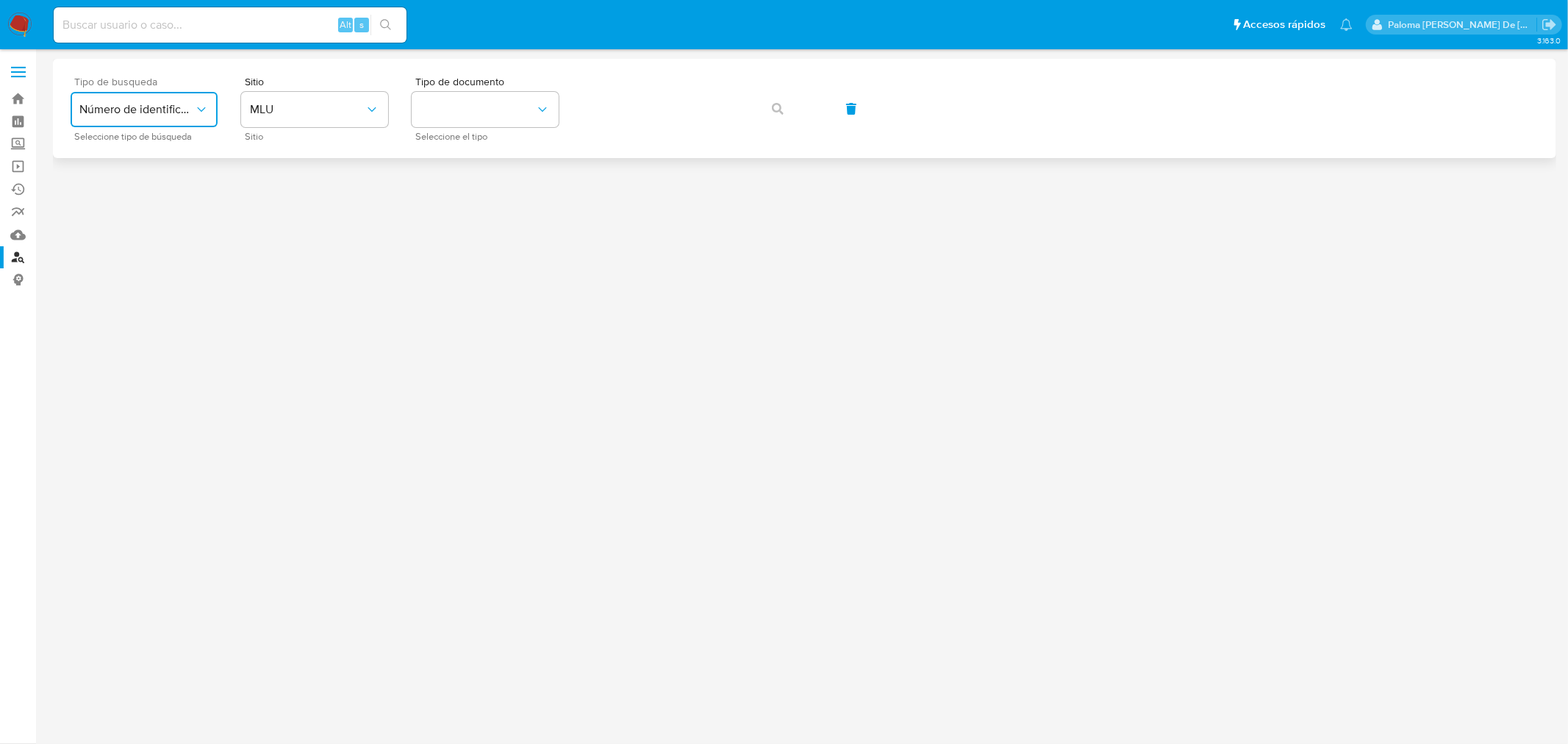
click at [159, 117] on button "Número de identificación" at bounding box center [144, 110] width 147 height 35
drag, startPoint x: 155, startPoint y: 148, endPoint x: 311, endPoint y: 105, distance: 161.8
click at [157, 148] on span "Número de identificación" at bounding box center [139, 156] width 120 height 30
click at [292, 120] on button "site_id" at bounding box center [314, 110] width 147 height 35
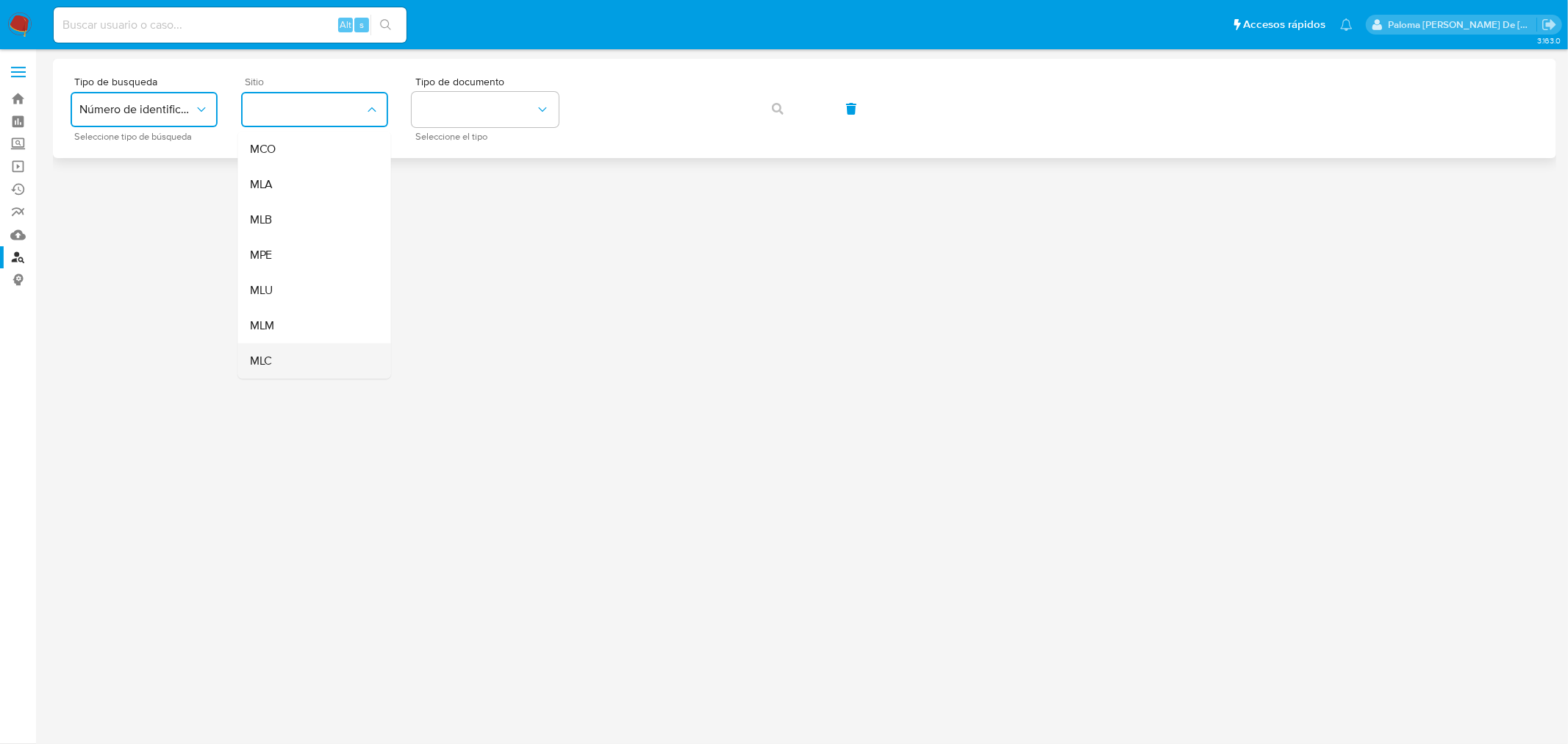
click at [299, 355] on div "MLC" at bounding box center [310, 361] width 120 height 35
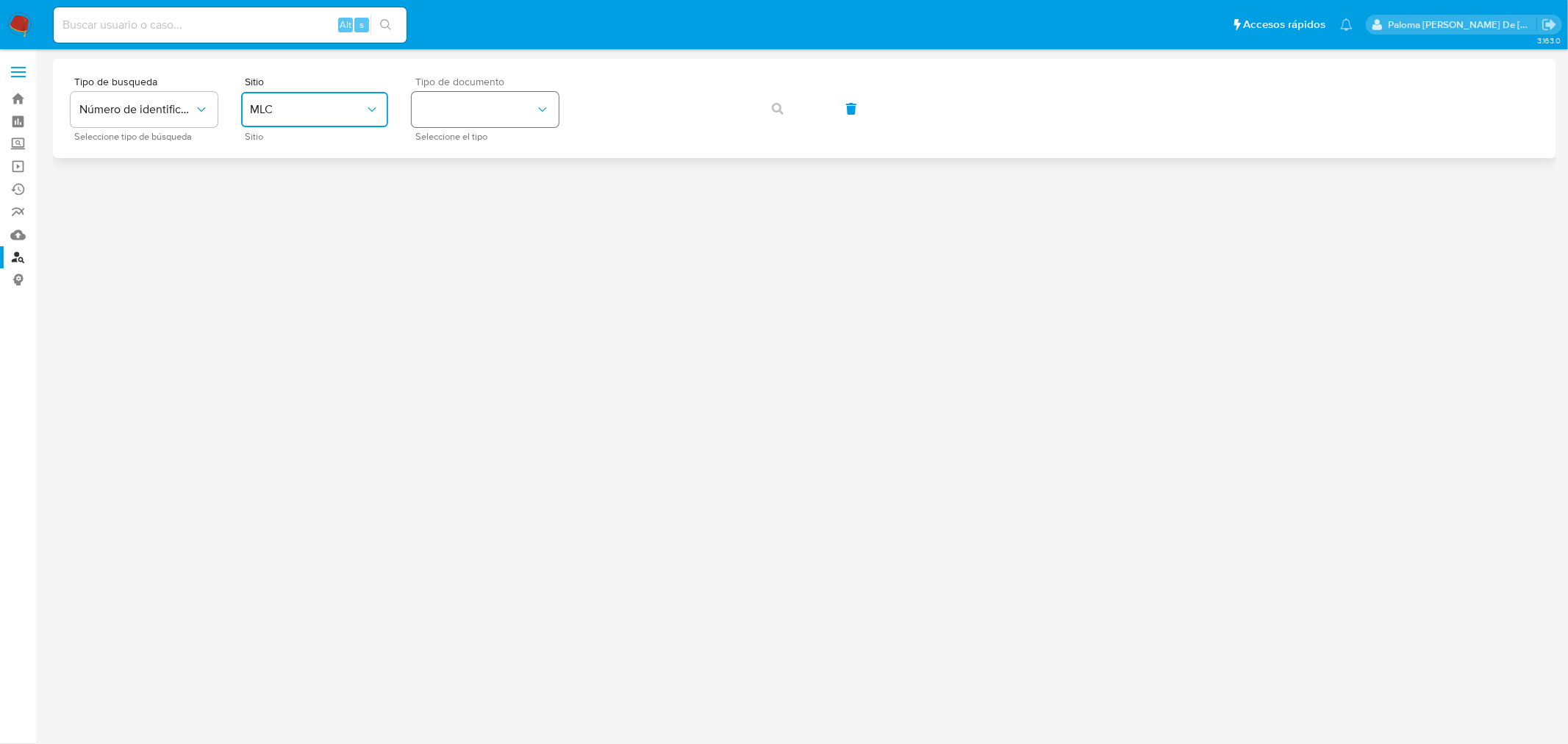
click at [515, 96] on button "identificationType" at bounding box center [485, 110] width 147 height 35
drag, startPoint x: 492, startPoint y: 158, endPoint x: 548, endPoint y: 142, distance: 58.2
click at [492, 156] on div "RUT RUT" at bounding box center [480, 157] width 120 height 50
click at [772, 106] on icon "button" at bounding box center [777, 108] width 11 height 11
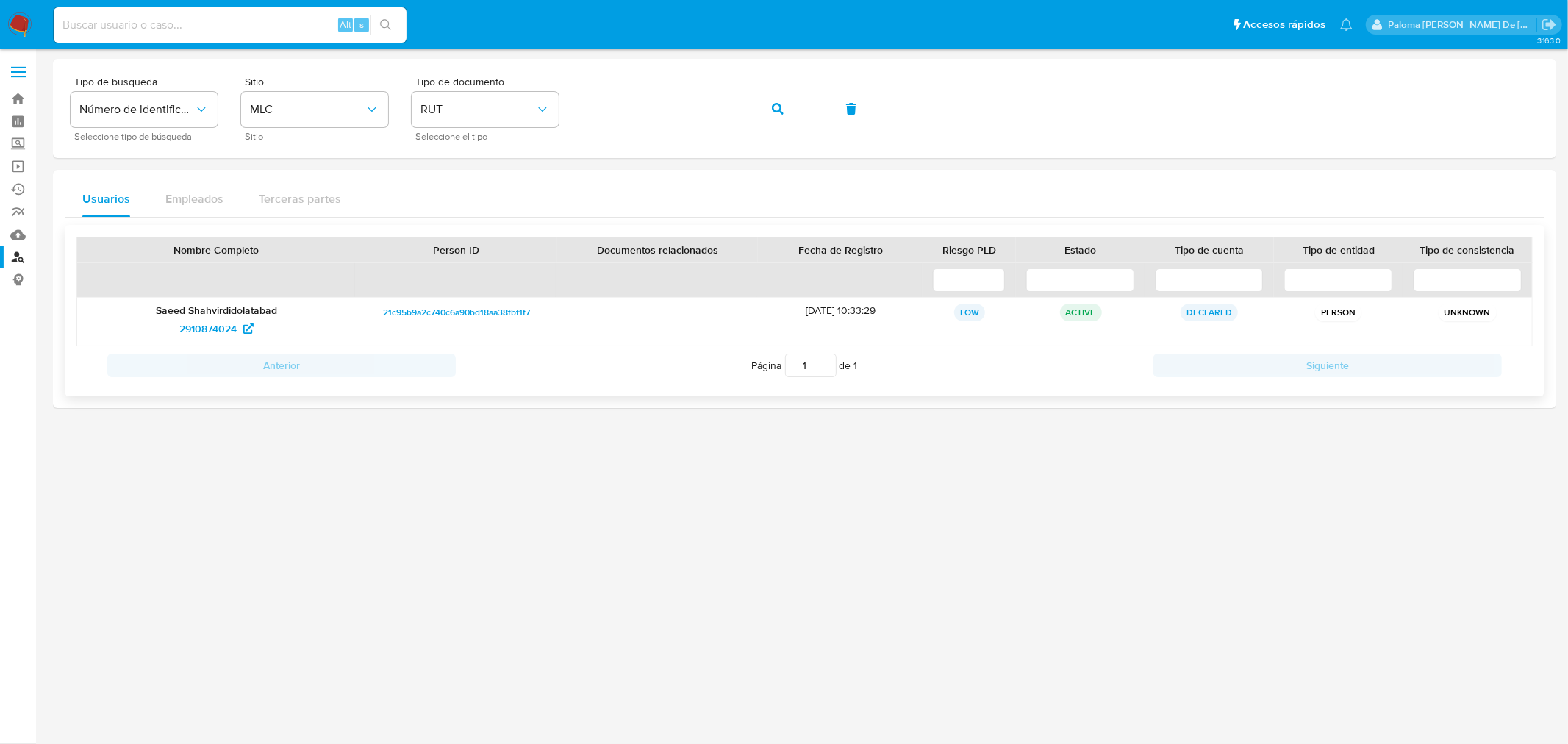
click at [445, 311] on span "21c95b9a2c740c6a90bd18aa38fbf1f7" at bounding box center [456, 312] width 147 height 18
